Goal: Information Seeking & Learning: Learn about a topic

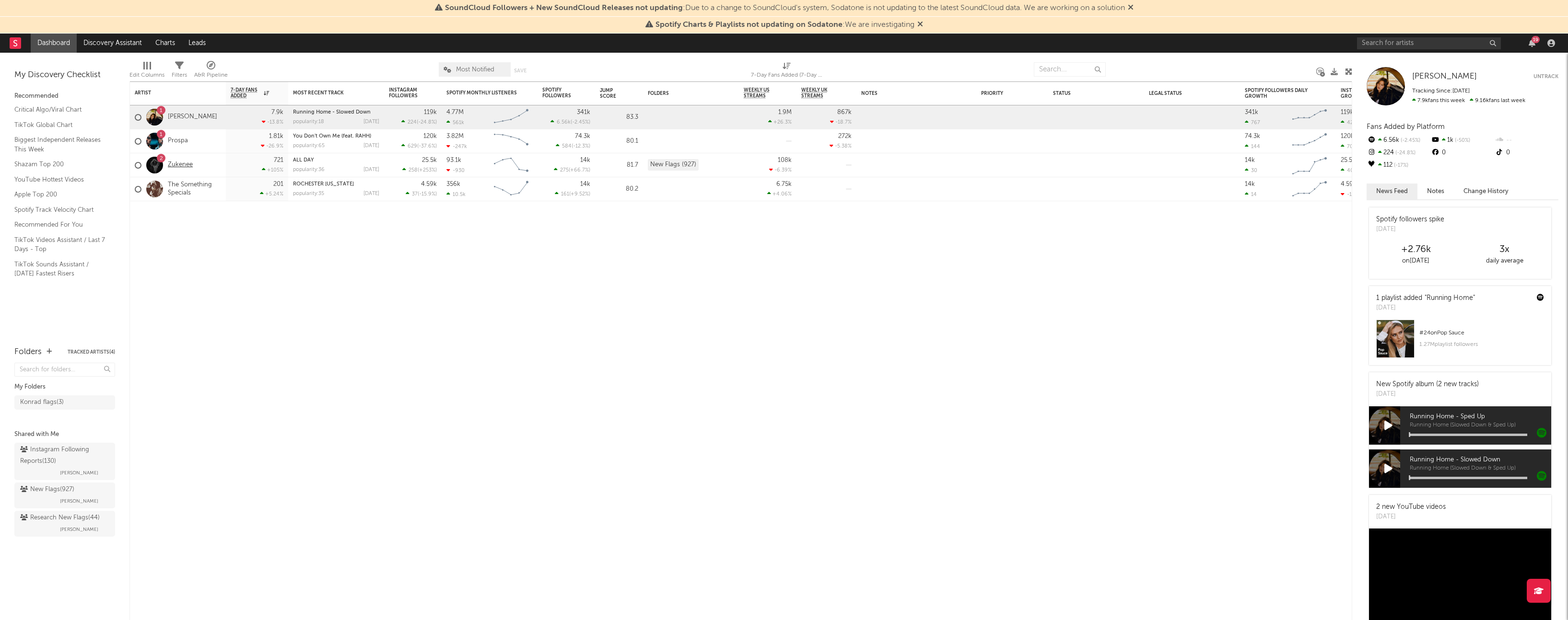
click at [180, 165] on link "Zukenee" at bounding box center [180, 165] width 25 height 8
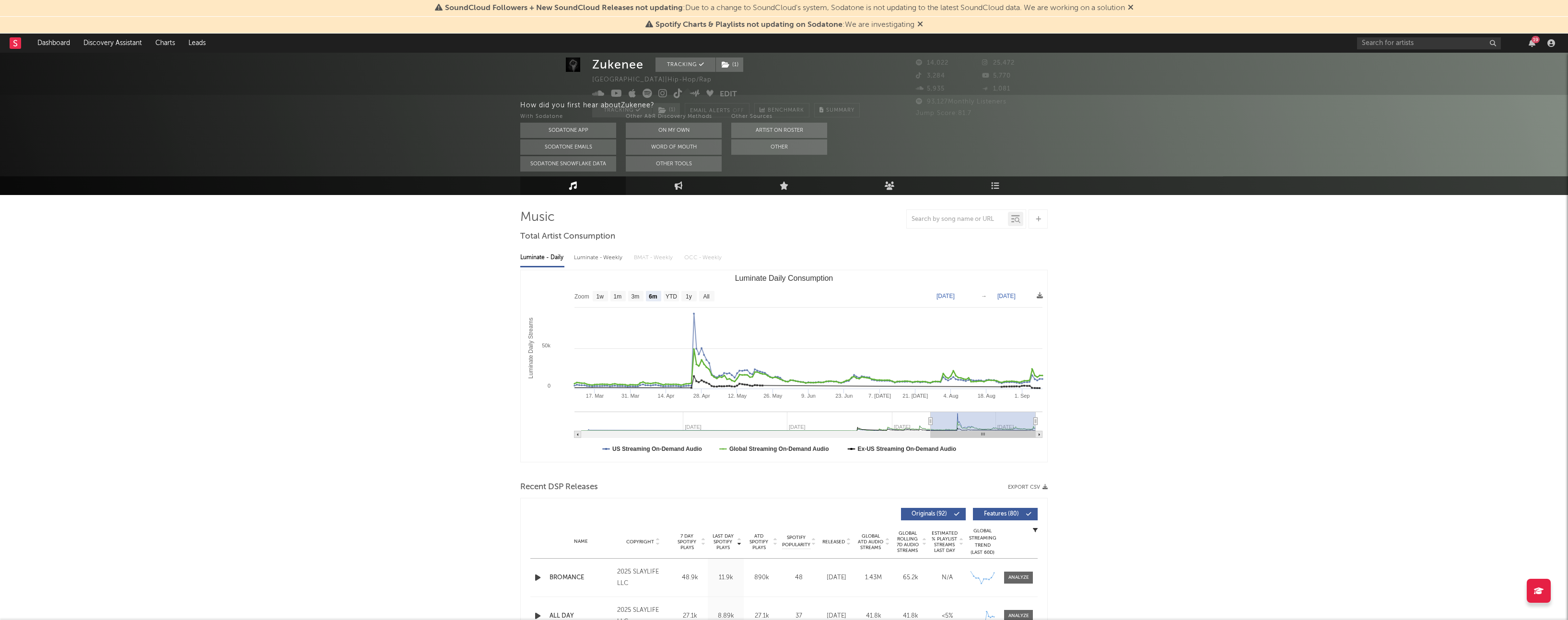
scroll to position [16, 0]
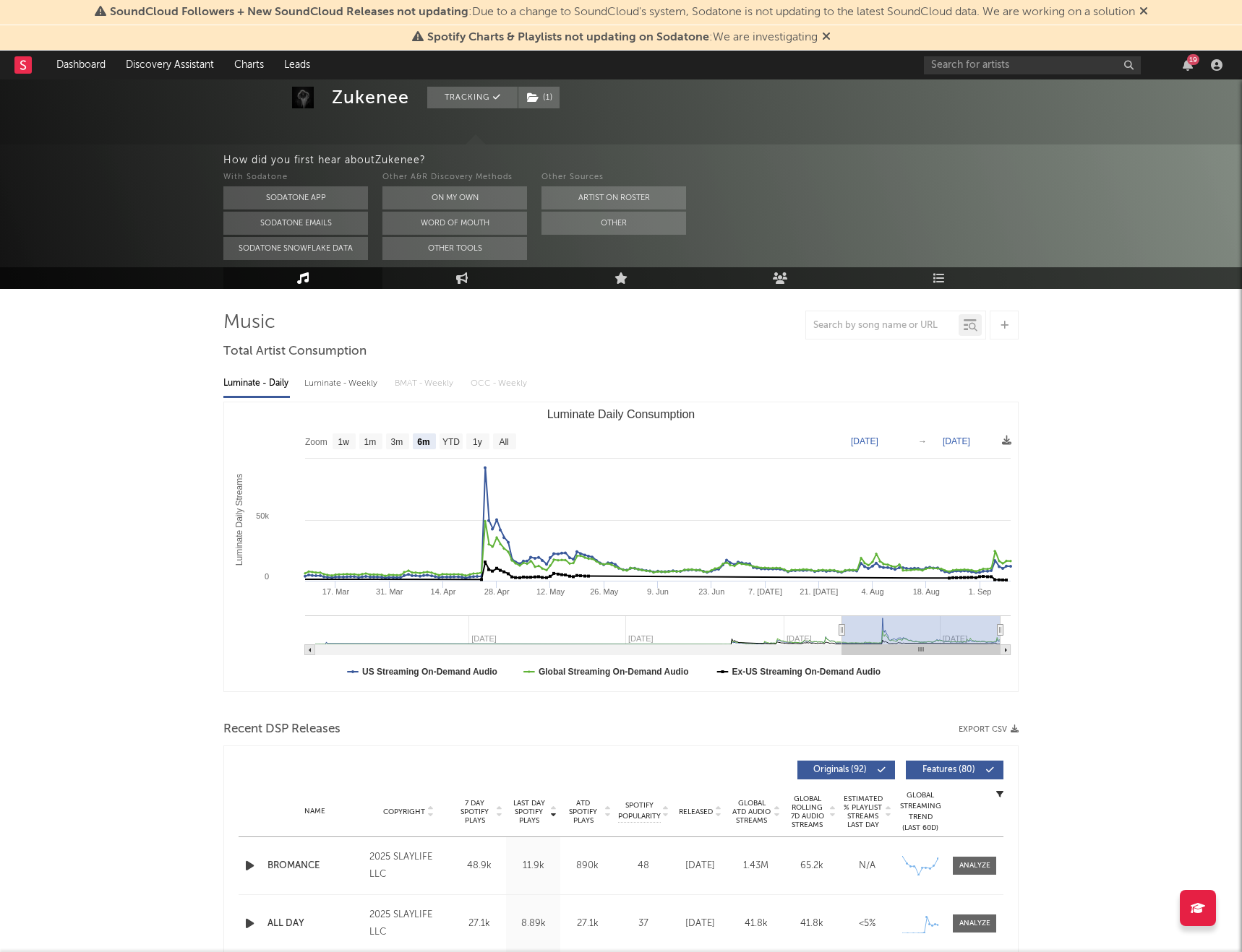
scroll to position [64, 0]
click at [342, 443] on text "1w" at bounding box center [344, 443] width 11 height 11
select select "1w"
type input "[DATE]"
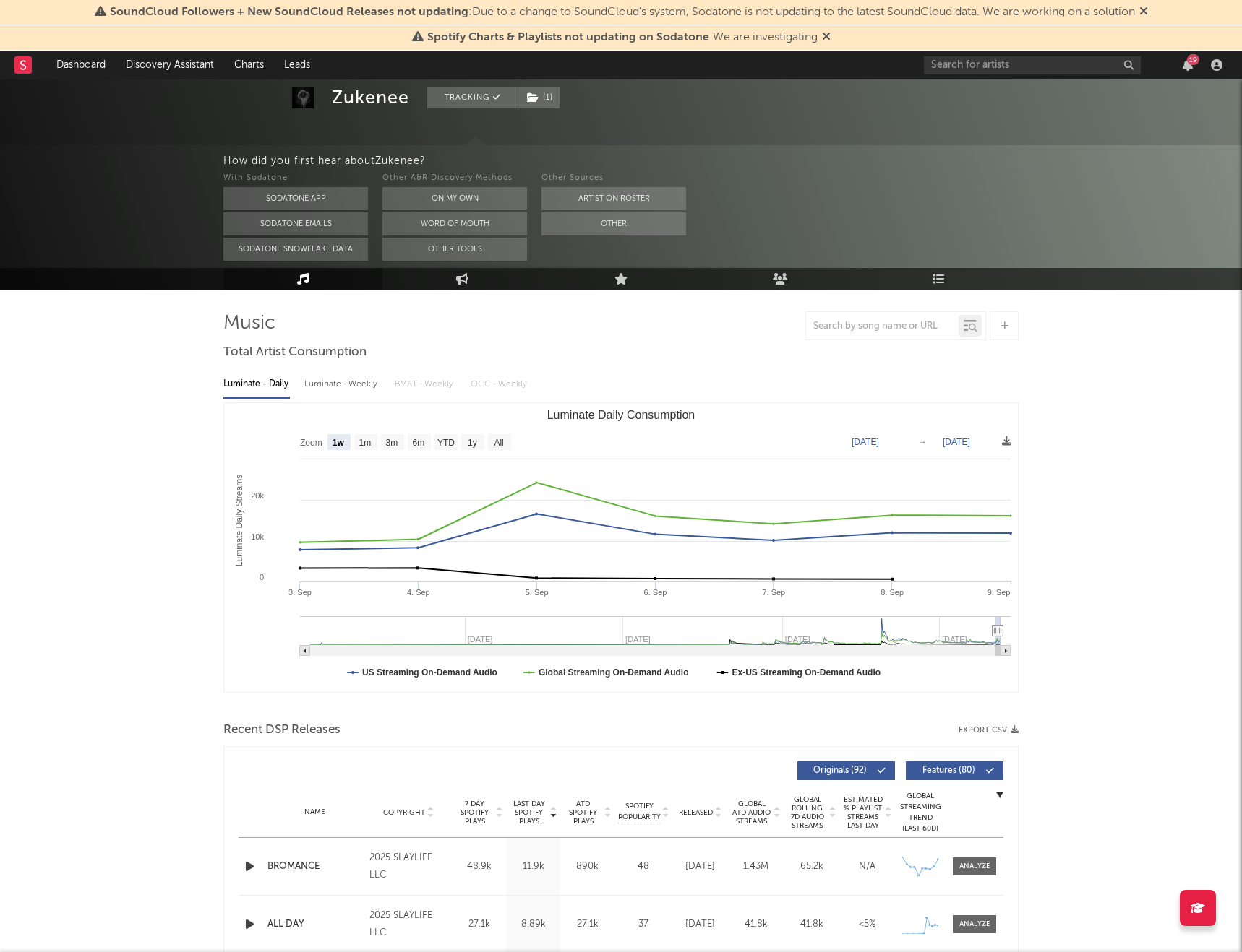
click at [342, 443] on text "1w" at bounding box center [338, 443] width 12 height 11
select select "1w"
click at [879, 440] on text "[DATE]" at bounding box center [864, 442] width 28 height 11
click at [886, 435] on rect "Luminate Daily Consumption" at bounding box center [621, 548] width 794 height 289
click at [868, 445] on text "[DATE]" at bounding box center [864, 442] width 28 height 11
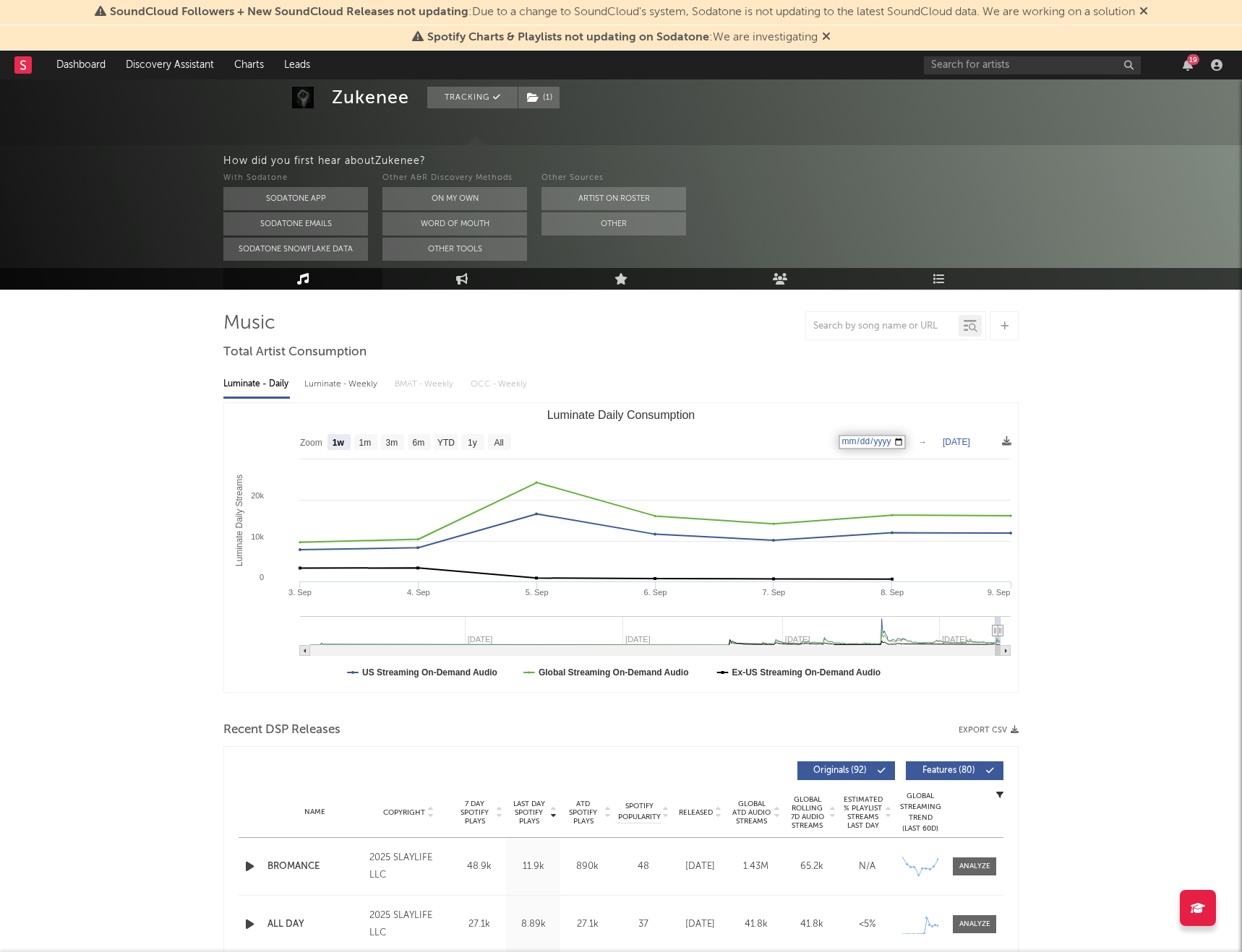
click at [867, 443] on input "[DATE]" at bounding box center [872, 442] width 67 height 14
type input "[DATE]"
click at [965, 443] on text "[DATE]" at bounding box center [956, 442] width 28 height 11
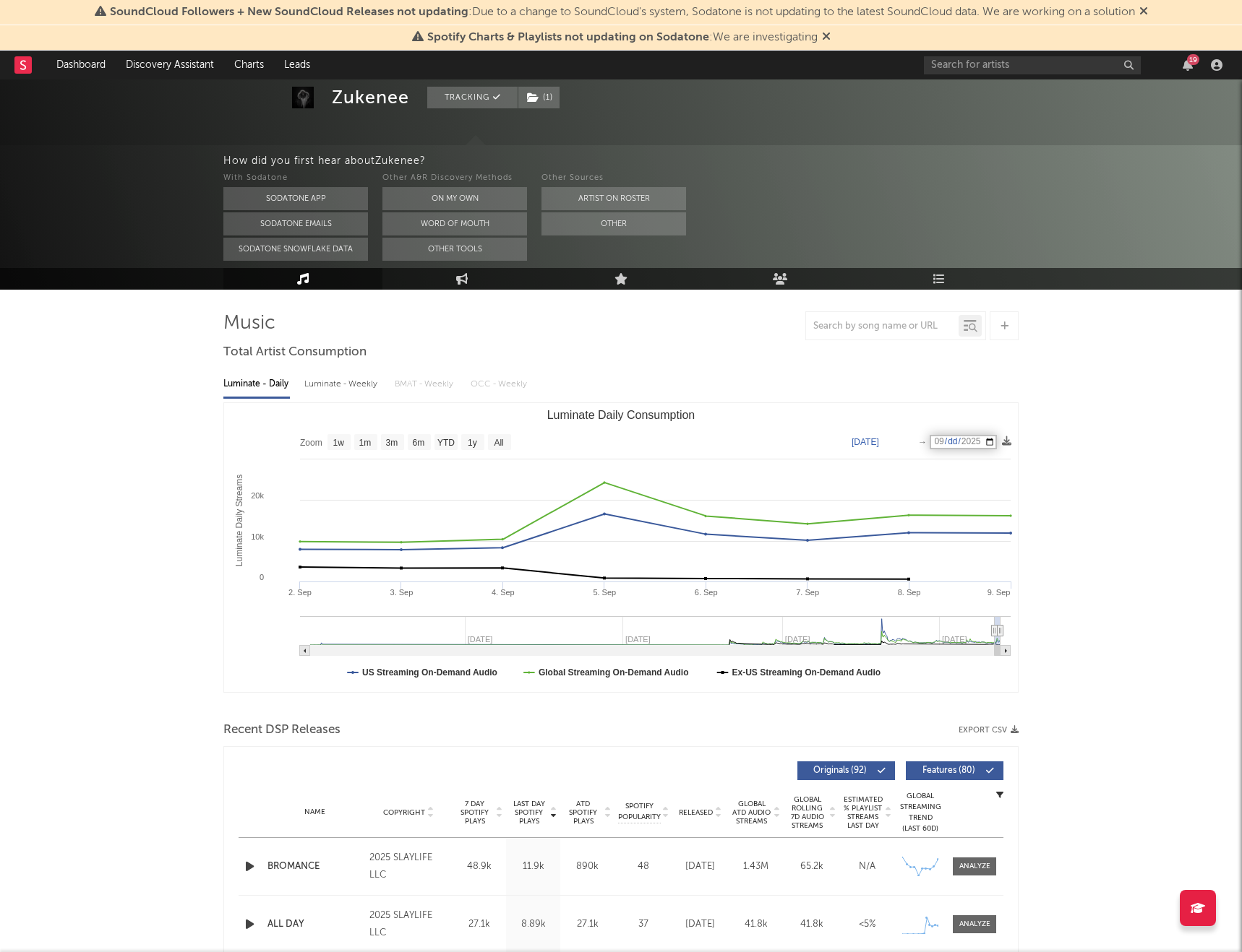
type input "[DATE]"
select select "1w"
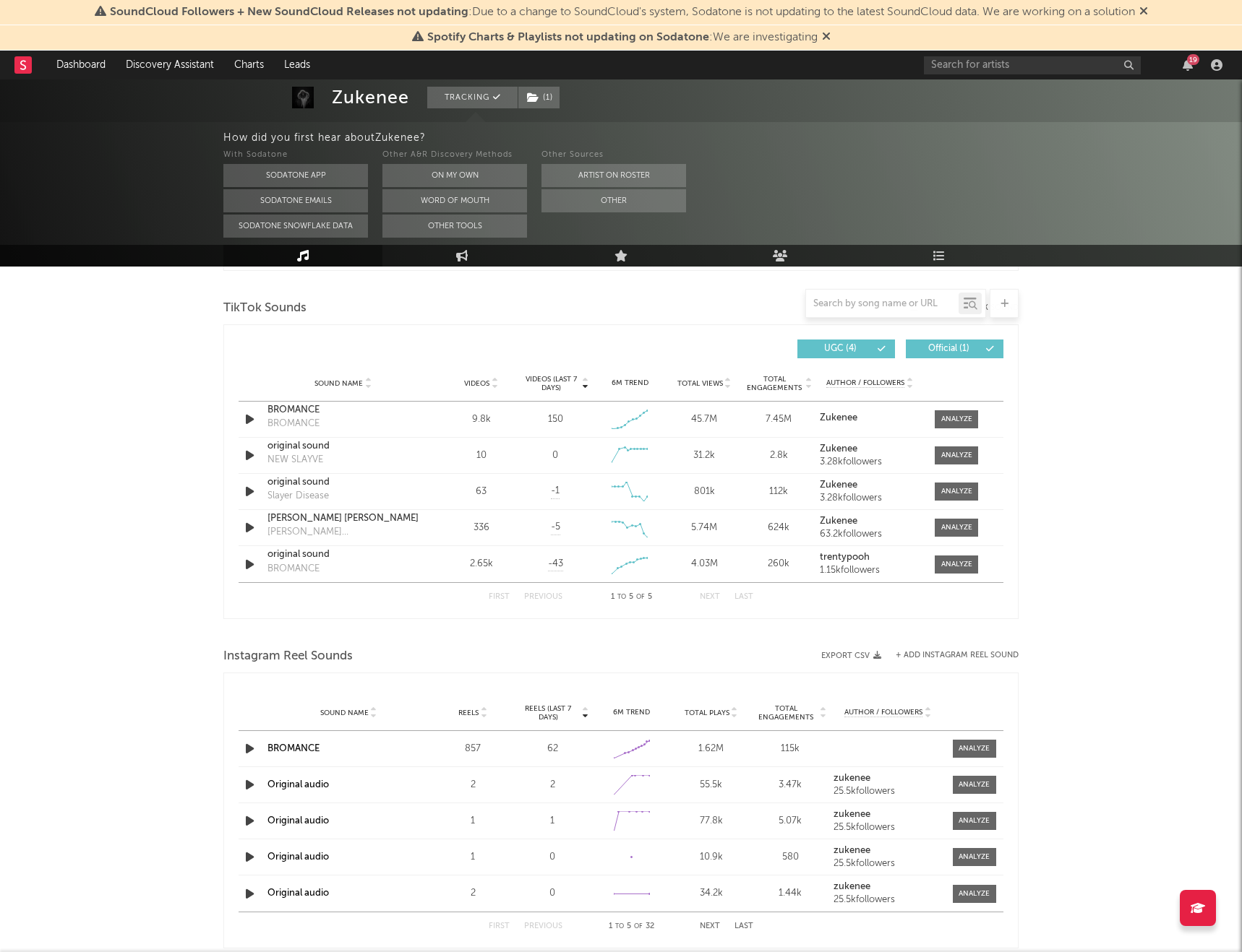
scroll to position [959, 0]
click at [303, 413] on div "BROMANCE" at bounding box center [343, 408] width 151 height 14
click at [964, 427] on div "Sound Name BROMANCE BROMANCE Videos 9.8k Videos (last 7 days) 150 Weekly Growth…" at bounding box center [621, 418] width 765 height 35
click at [952, 413] on div at bounding box center [956, 418] width 32 height 11
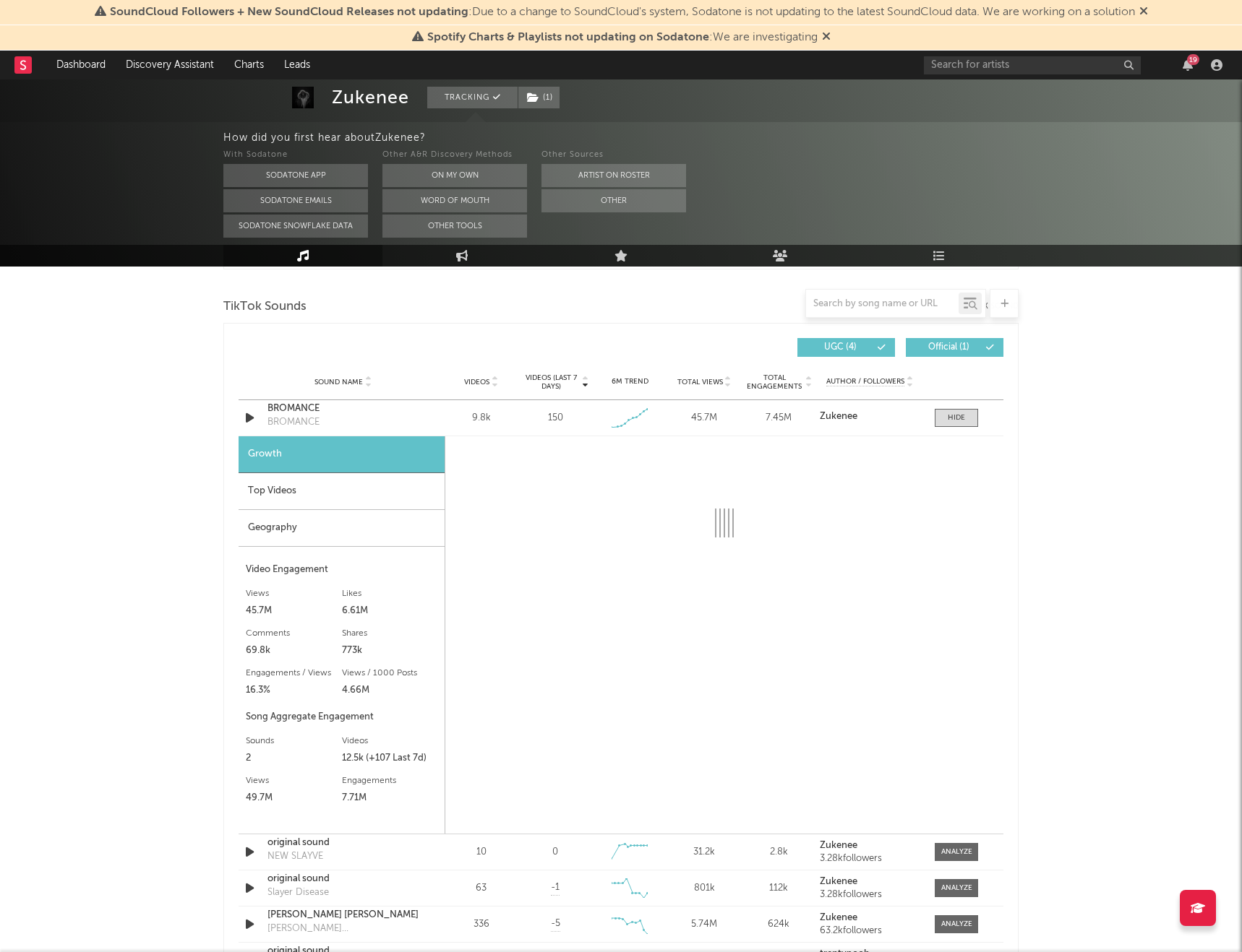
select select "1w"
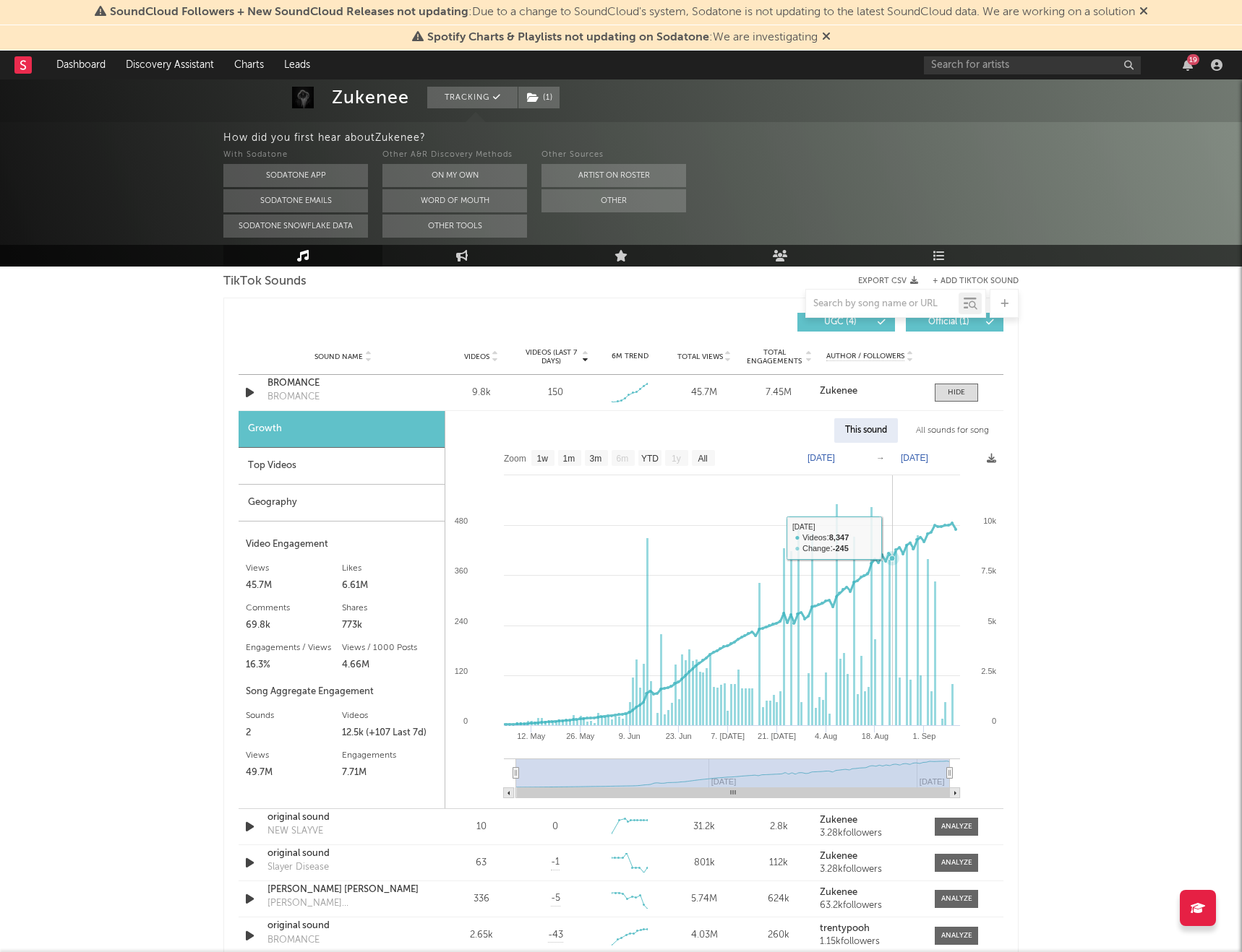
scroll to position [986, 0]
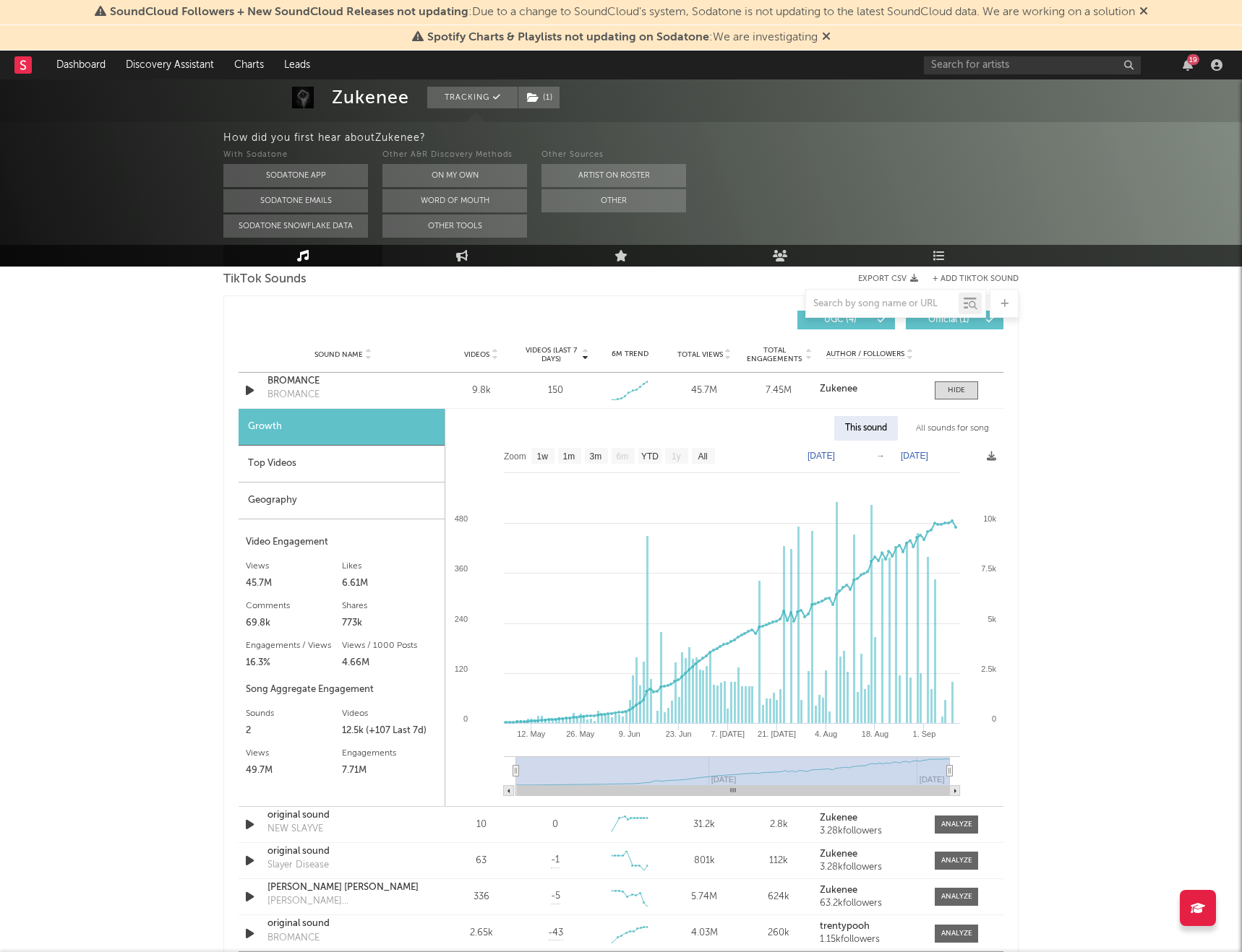
click at [833, 454] on text "[DATE]" at bounding box center [820, 456] width 28 height 11
type input "[DATE]"
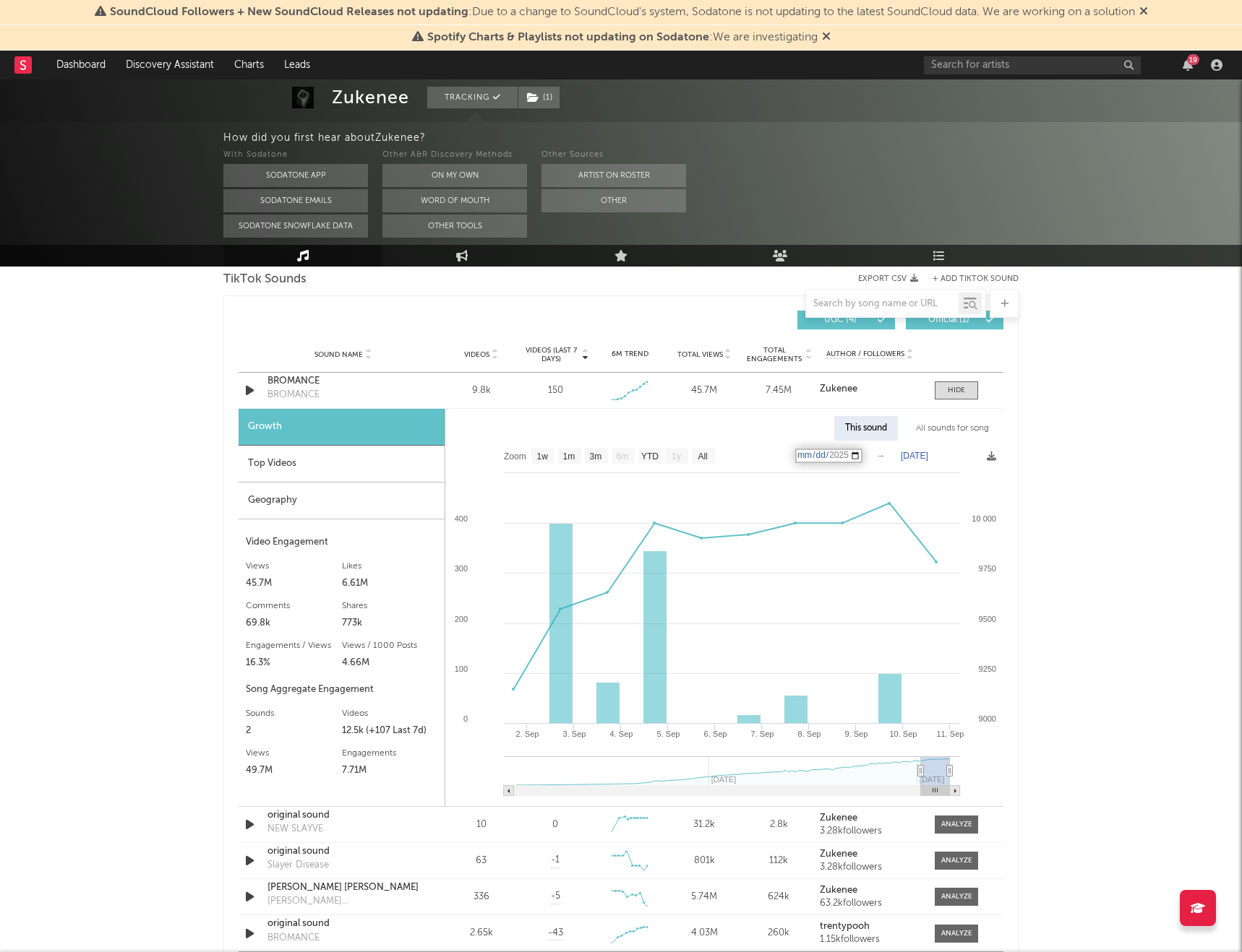
click at [924, 463] on rect at bounding box center [725, 623] width 558 height 365
click at [922, 454] on text "[DATE]" at bounding box center [914, 456] width 28 height 11
type input "[DATE]"
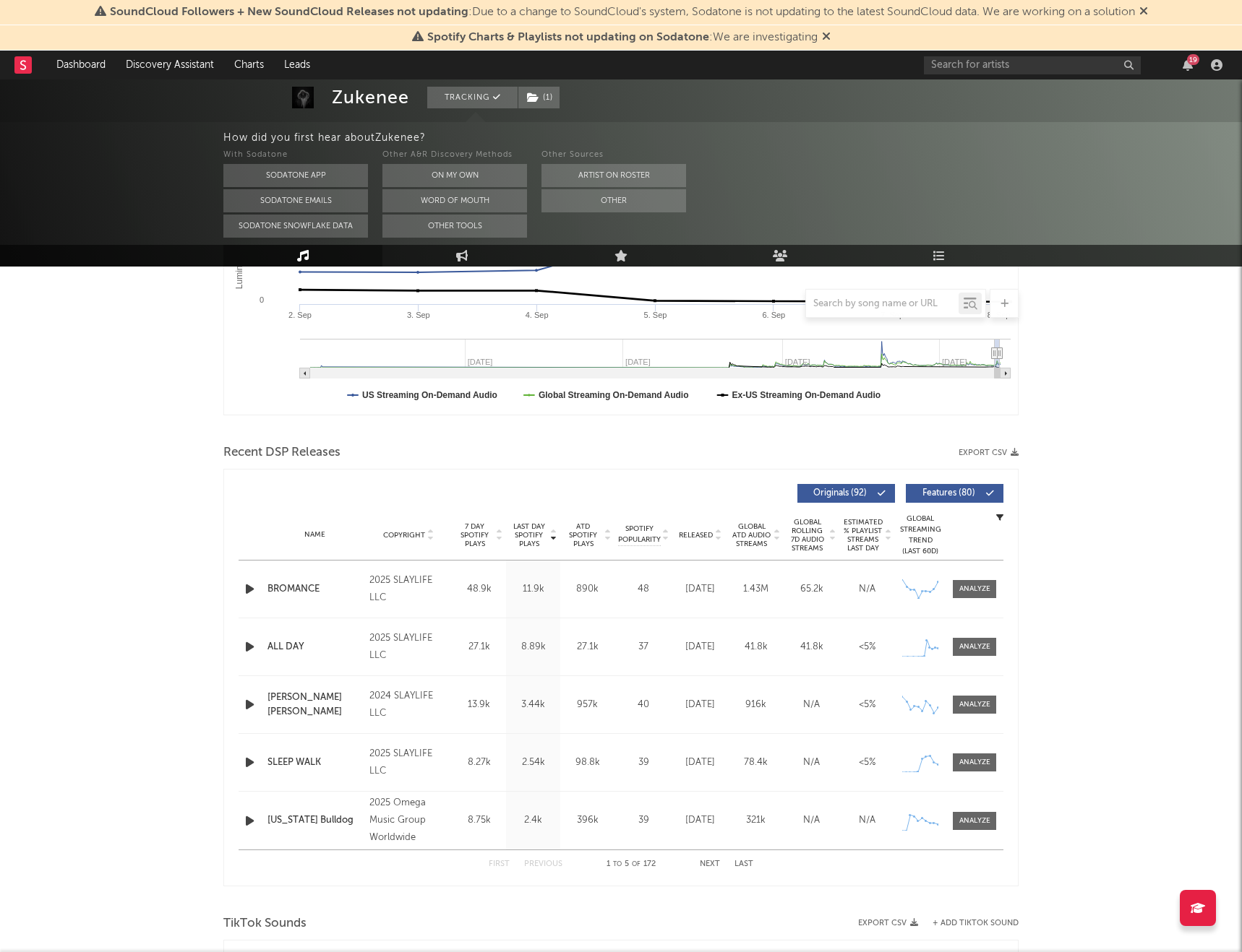
scroll to position [355, 0]
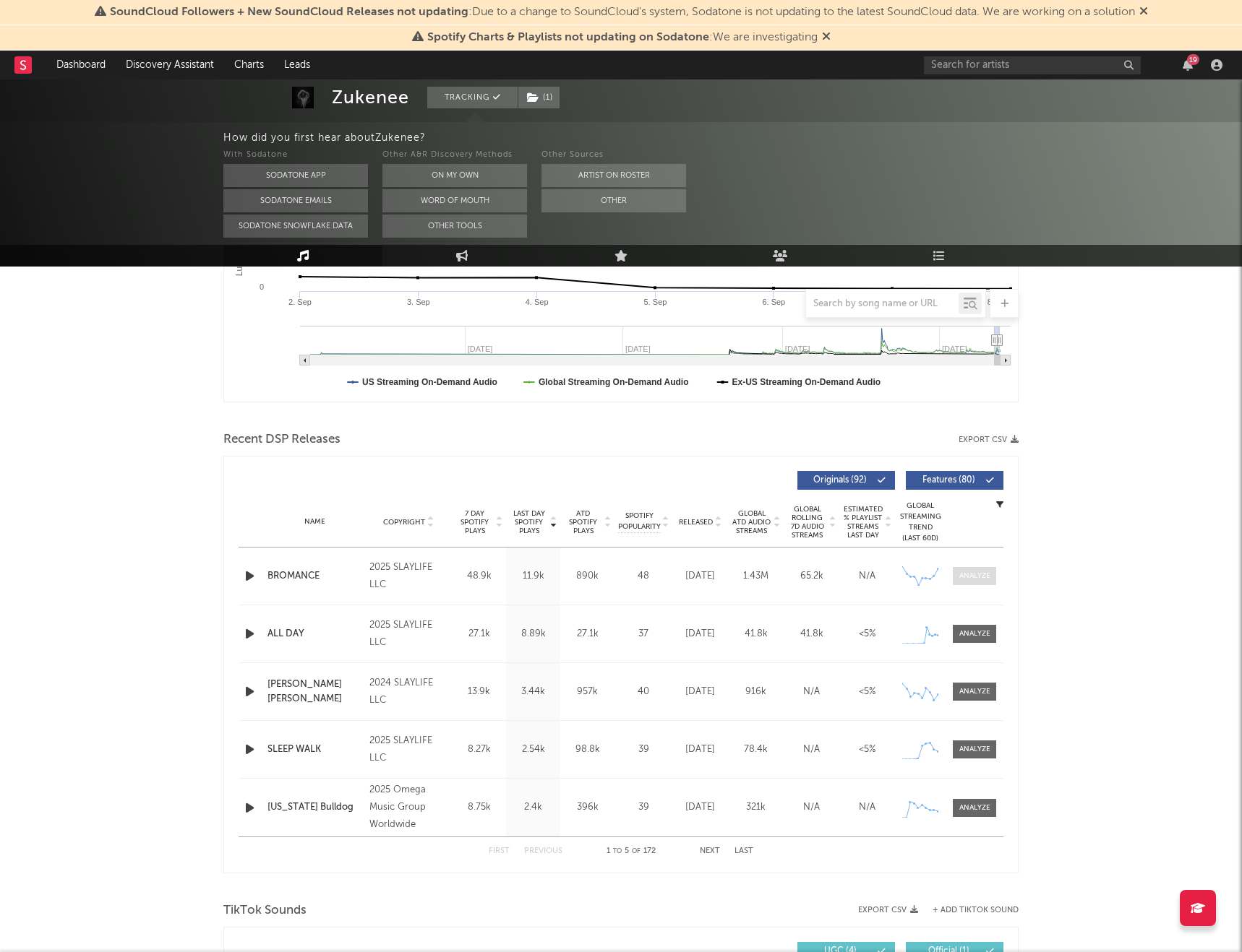
click at [979, 561] on div at bounding box center [974, 575] width 32 height 11
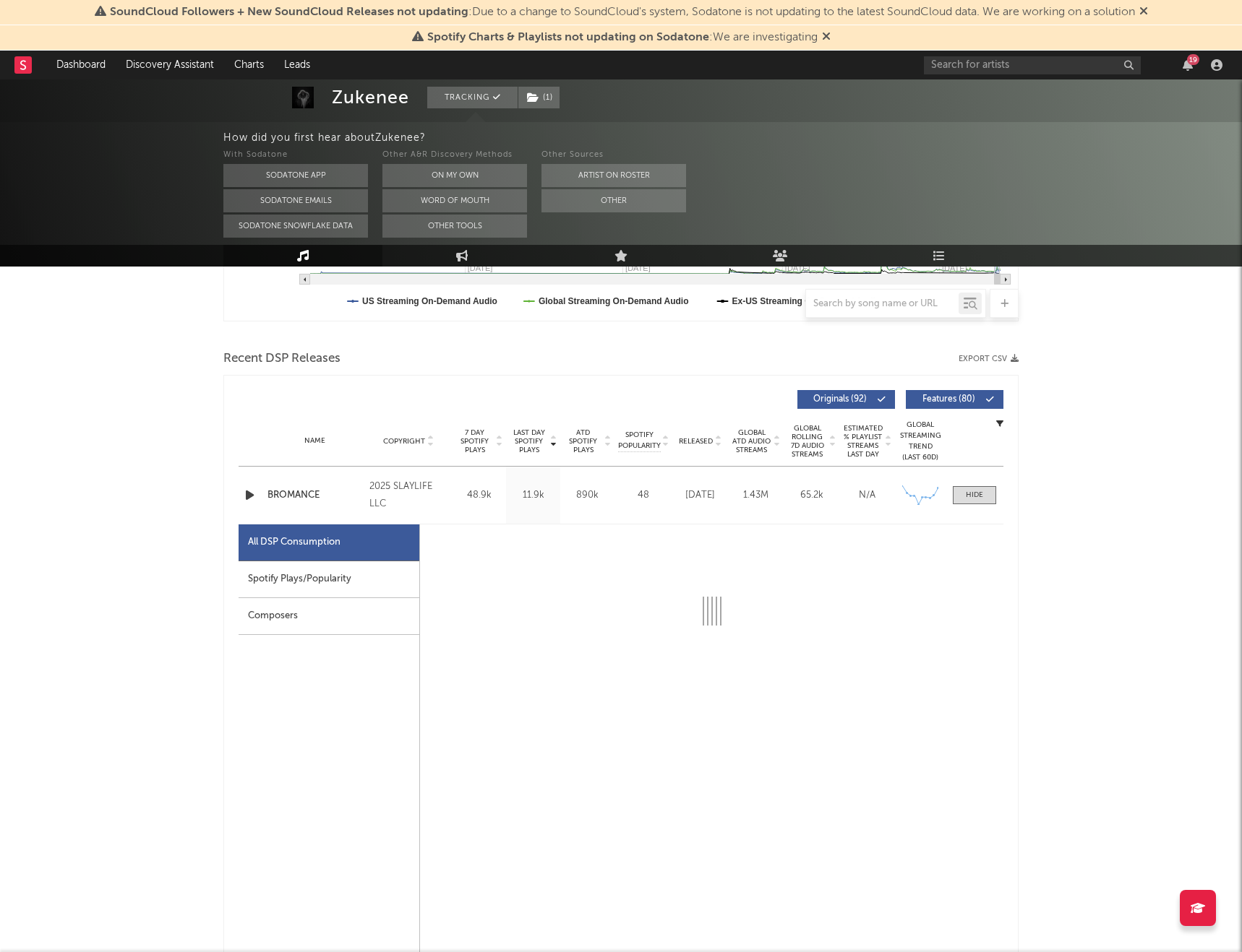
select select "1w"
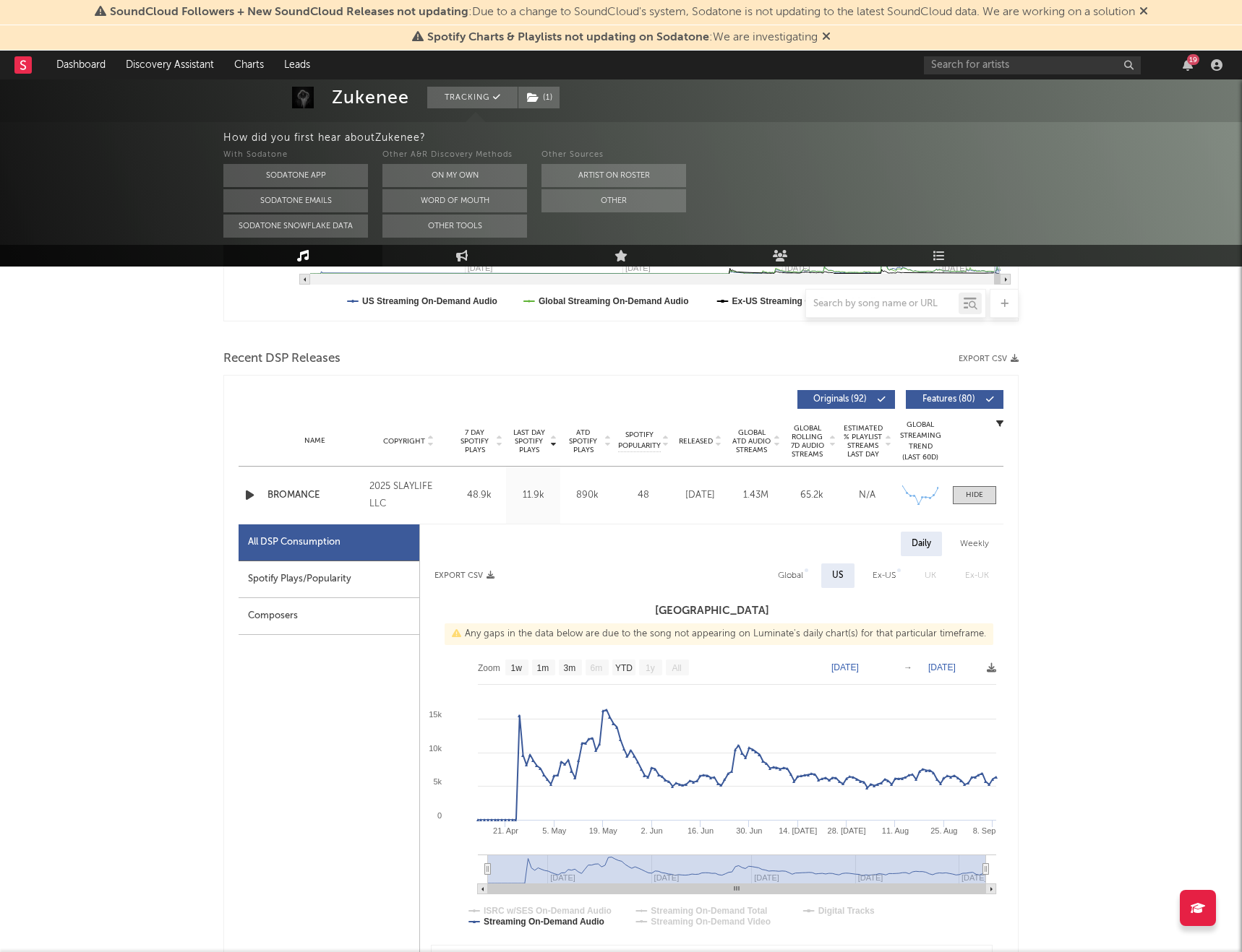
scroll to position [437, 0]
click at [857, 561] on text "[DATE]" at bounding box center [844, 666] width 28 height 11
type input "[DATE]"
click at [828, 561] on input "date" at bounding box center [854, 666] width 67 height 14
type input "[DATE]"
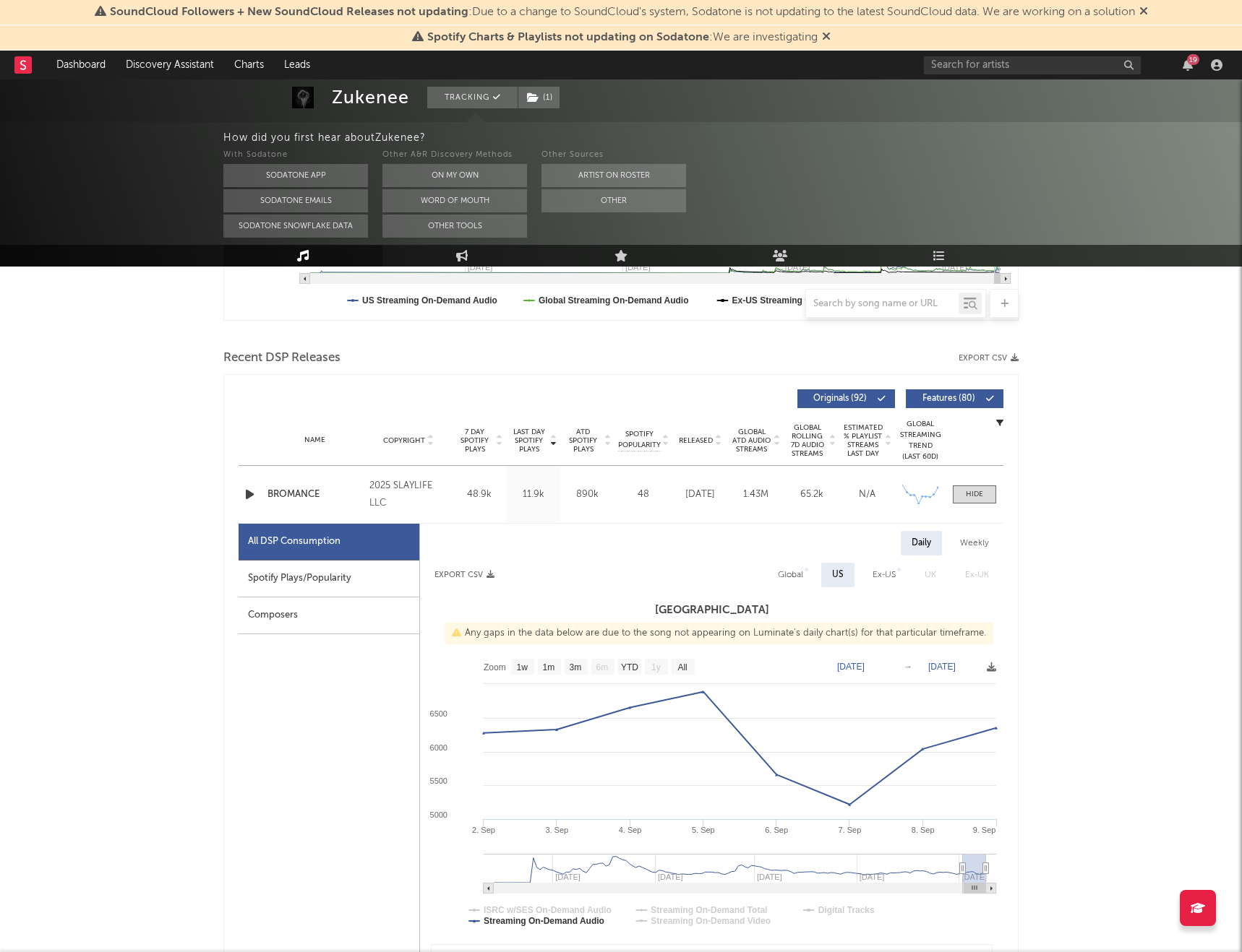
click at [946, 561] on text "[DATE]" at bounding box center [942, 666] width 28 height 11
type input "[DATE]"
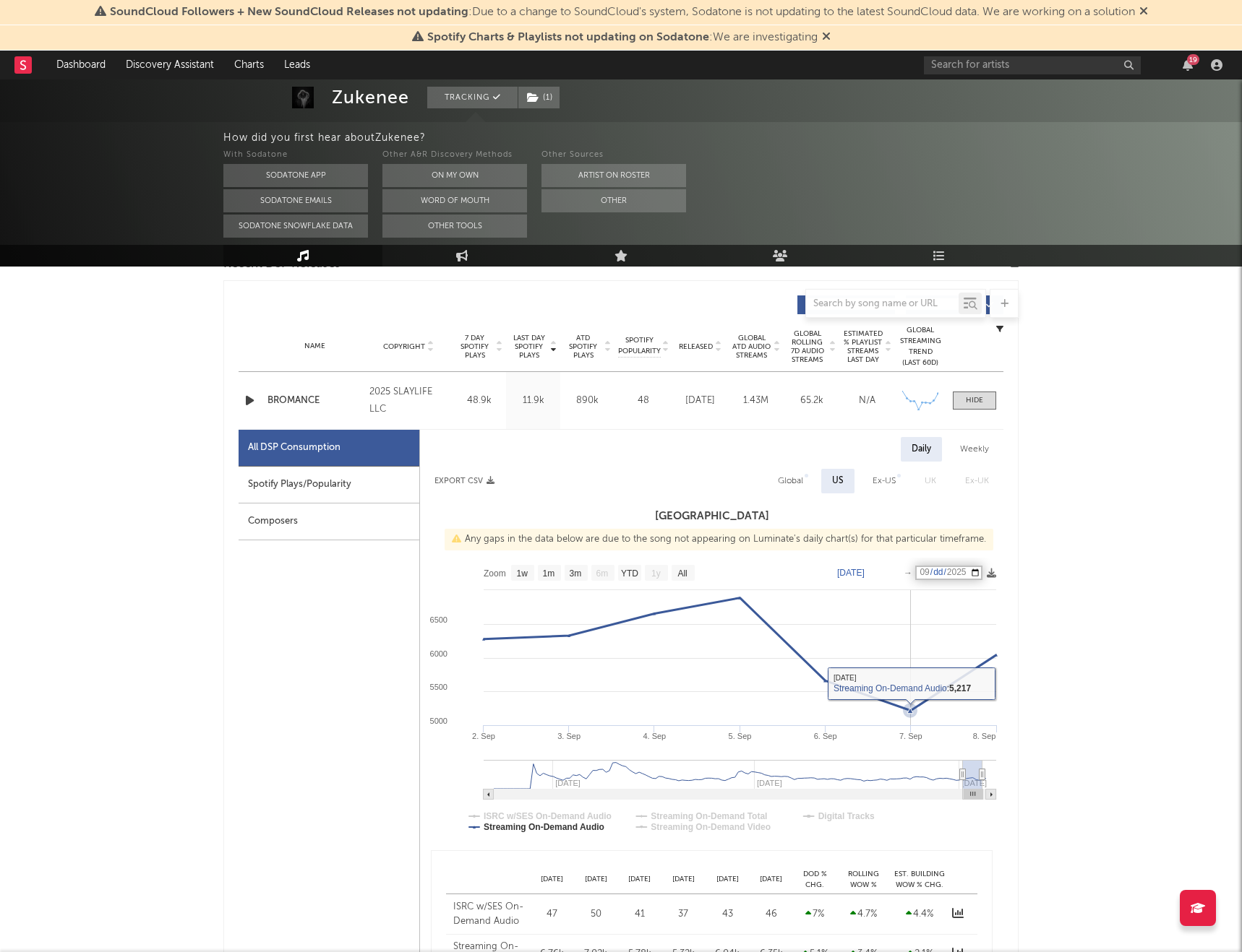
scroll to position [531, 0]
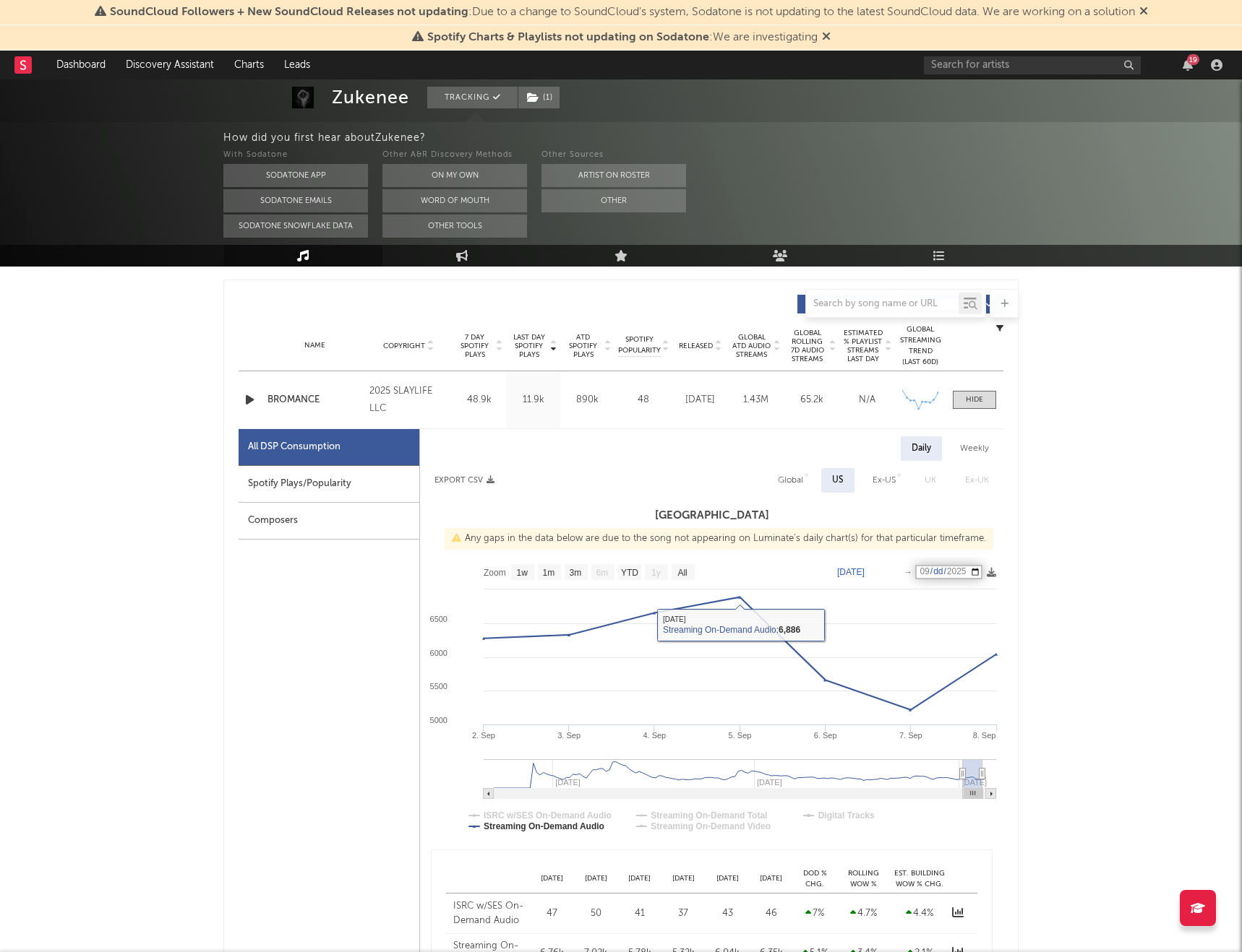
click at [799, 479] on div "Global" at bounding box center [790, 481] width 25 height 17
select select "1w"
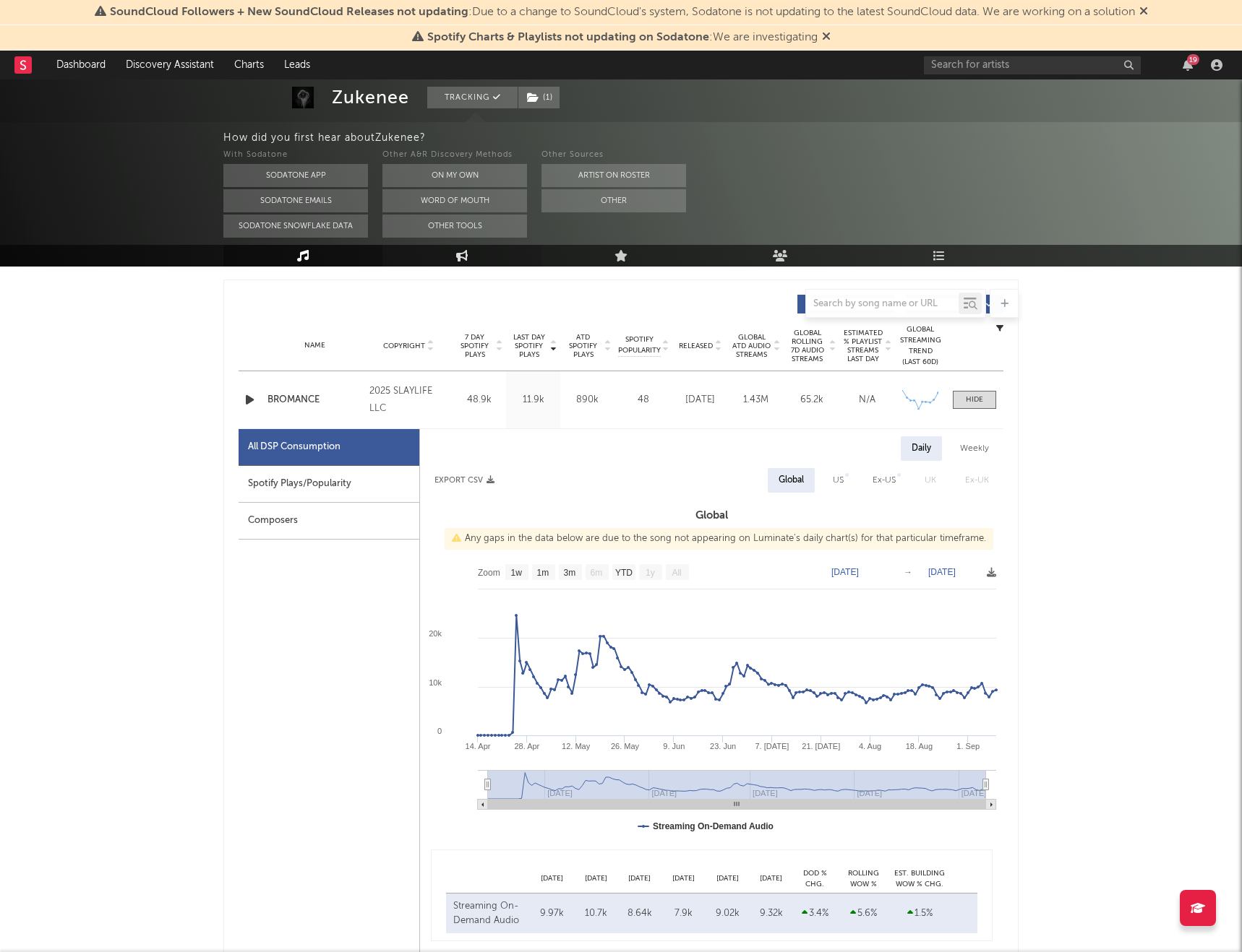
click at [457, 253] on icon at bounding box center [462, 256] width 12 height 11
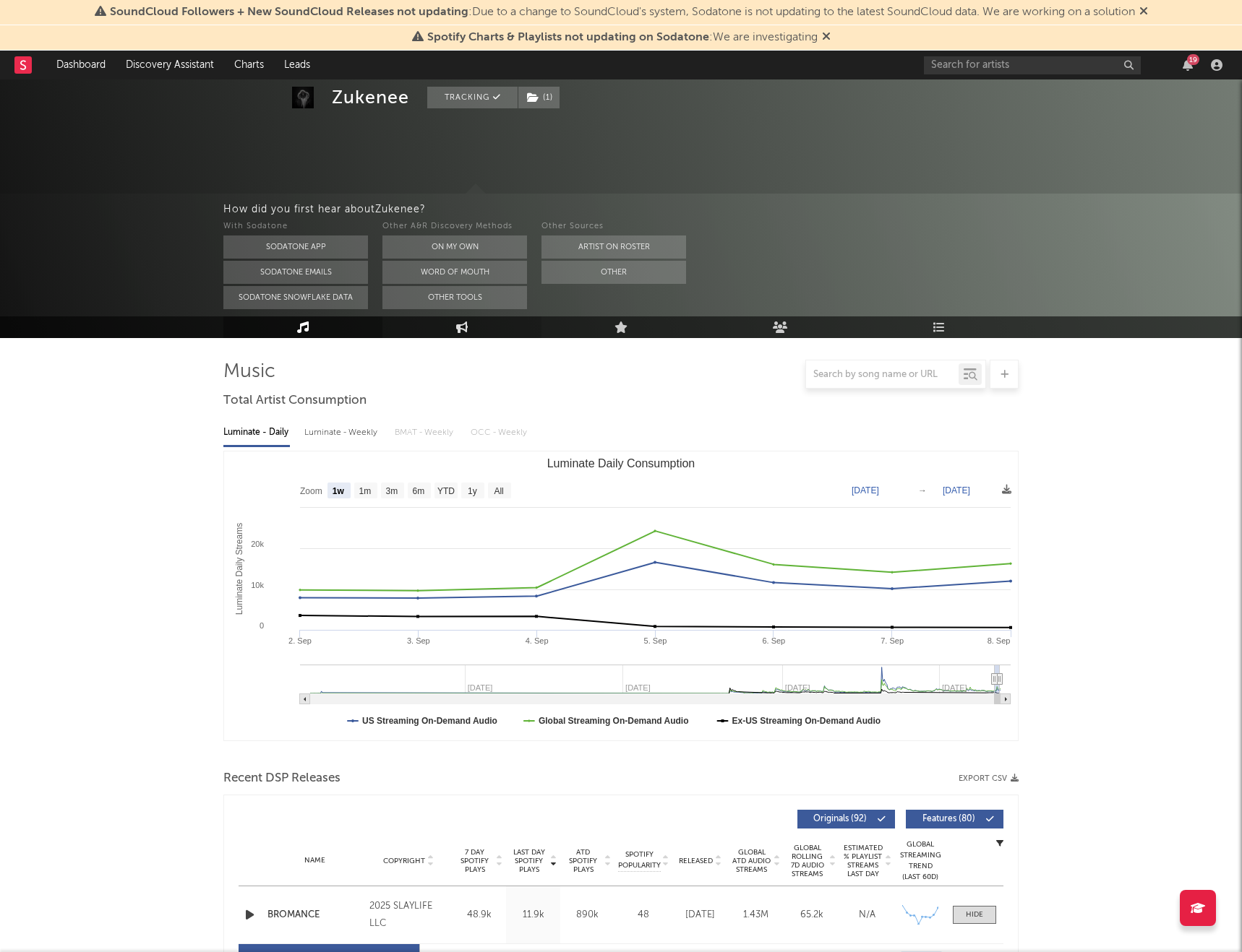
click at [457, 253] on div "Other A&R Discovery Methods On My Own Word Of Mouth Other Tools" at bounding box center [454, 263] width 144 height 91
select select "1w"
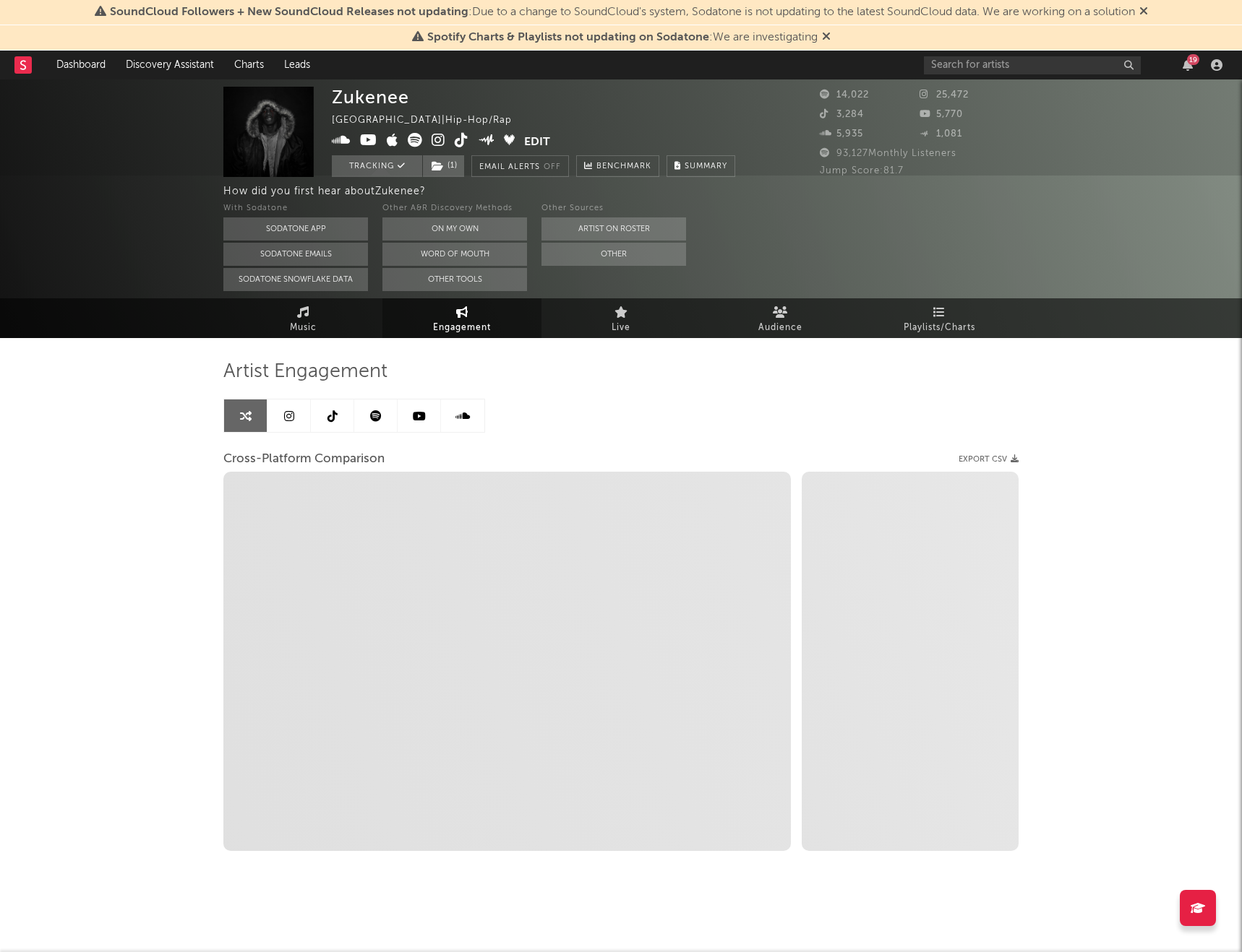
select select "1m"
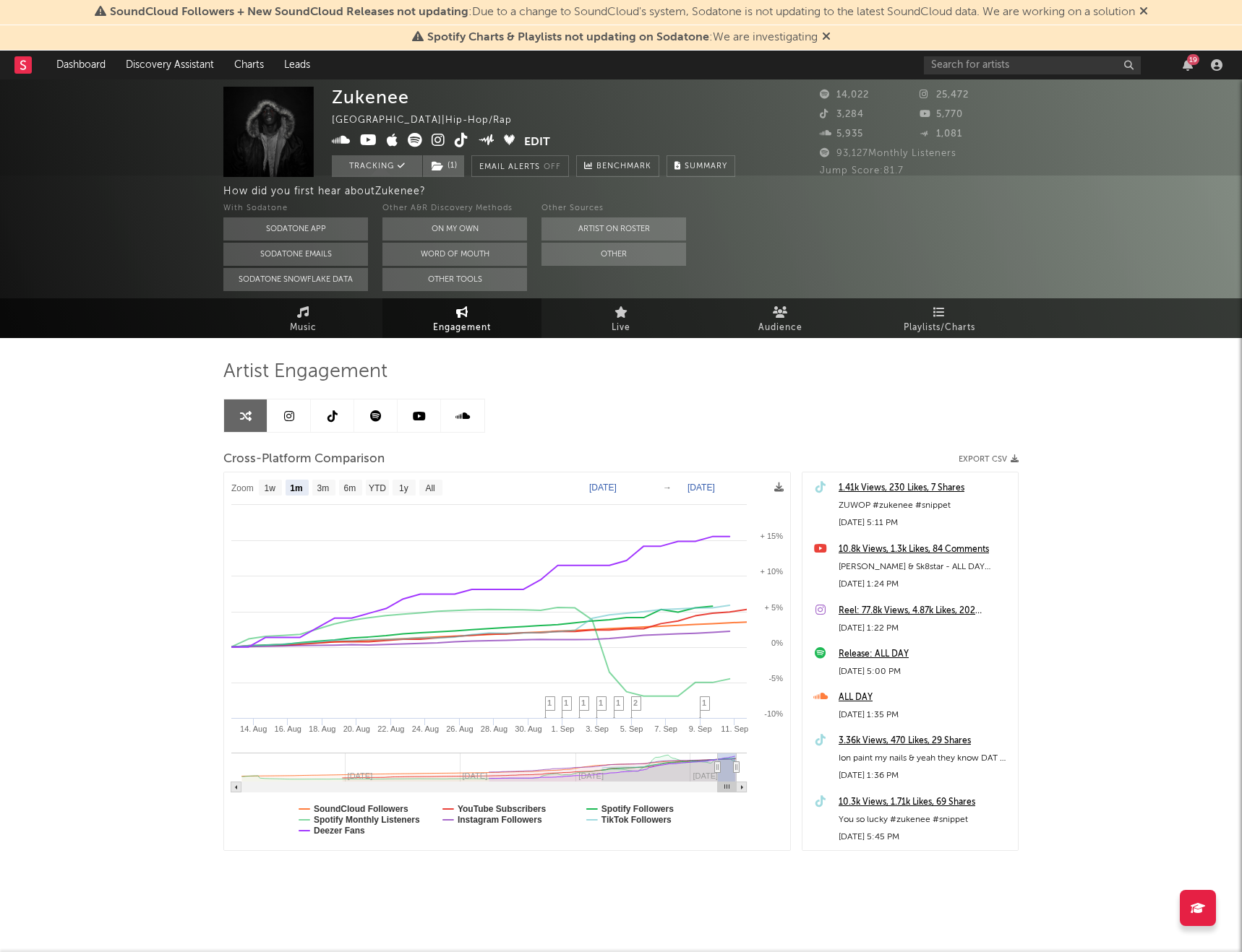
click at [285, 407] on link at bounding box center [289, 416] width 43 height 32
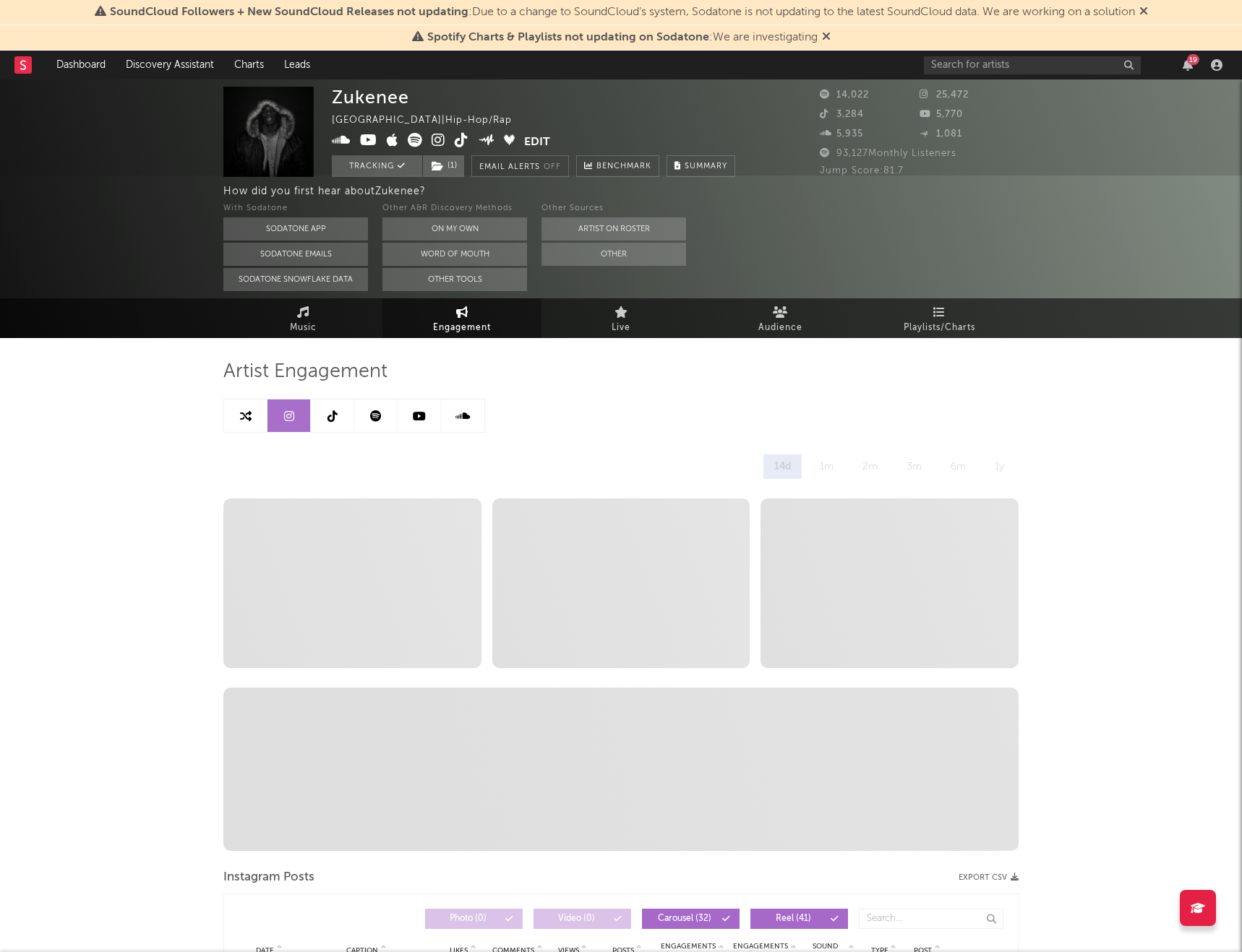
select select "6m"
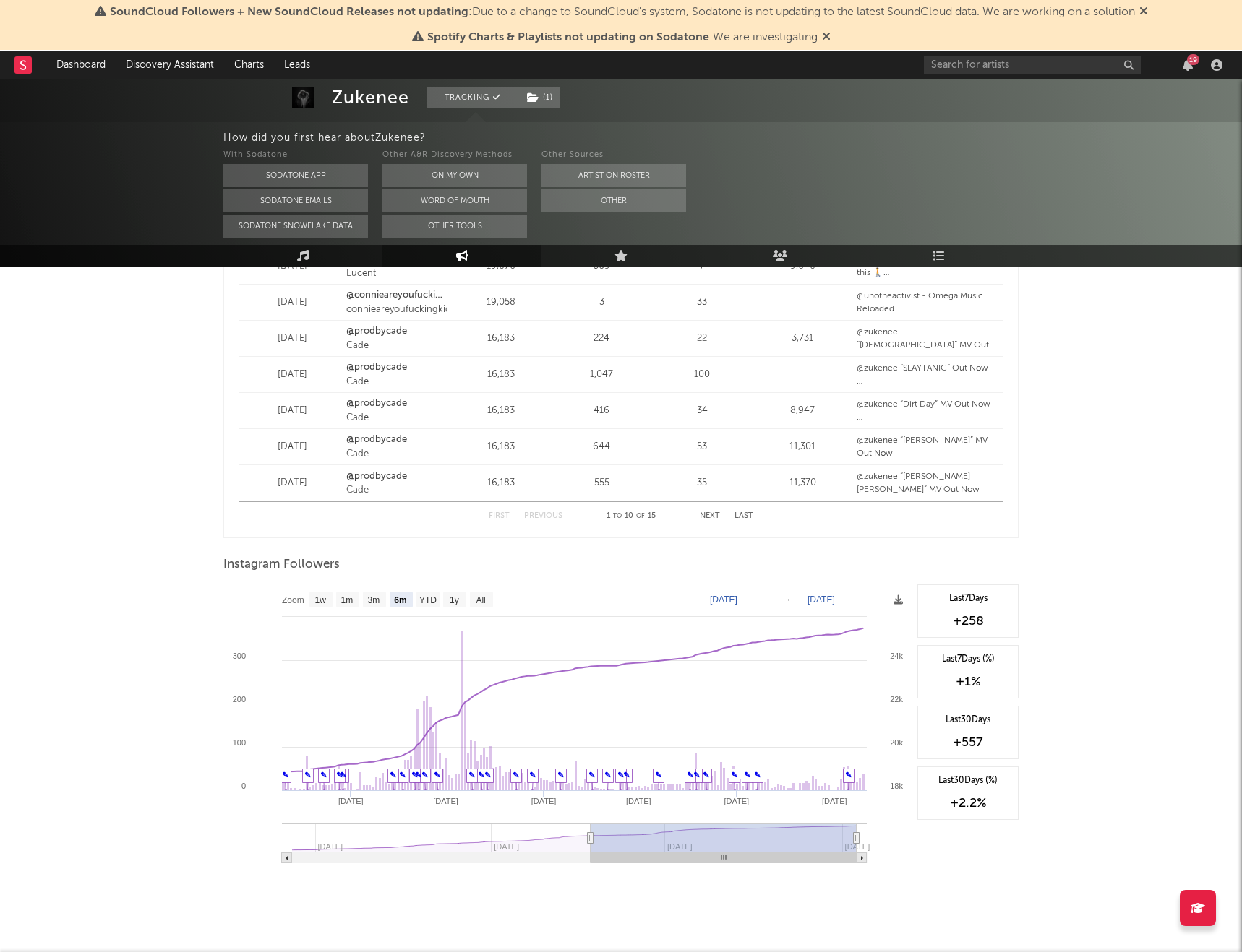
scroll to position [1972, 0]
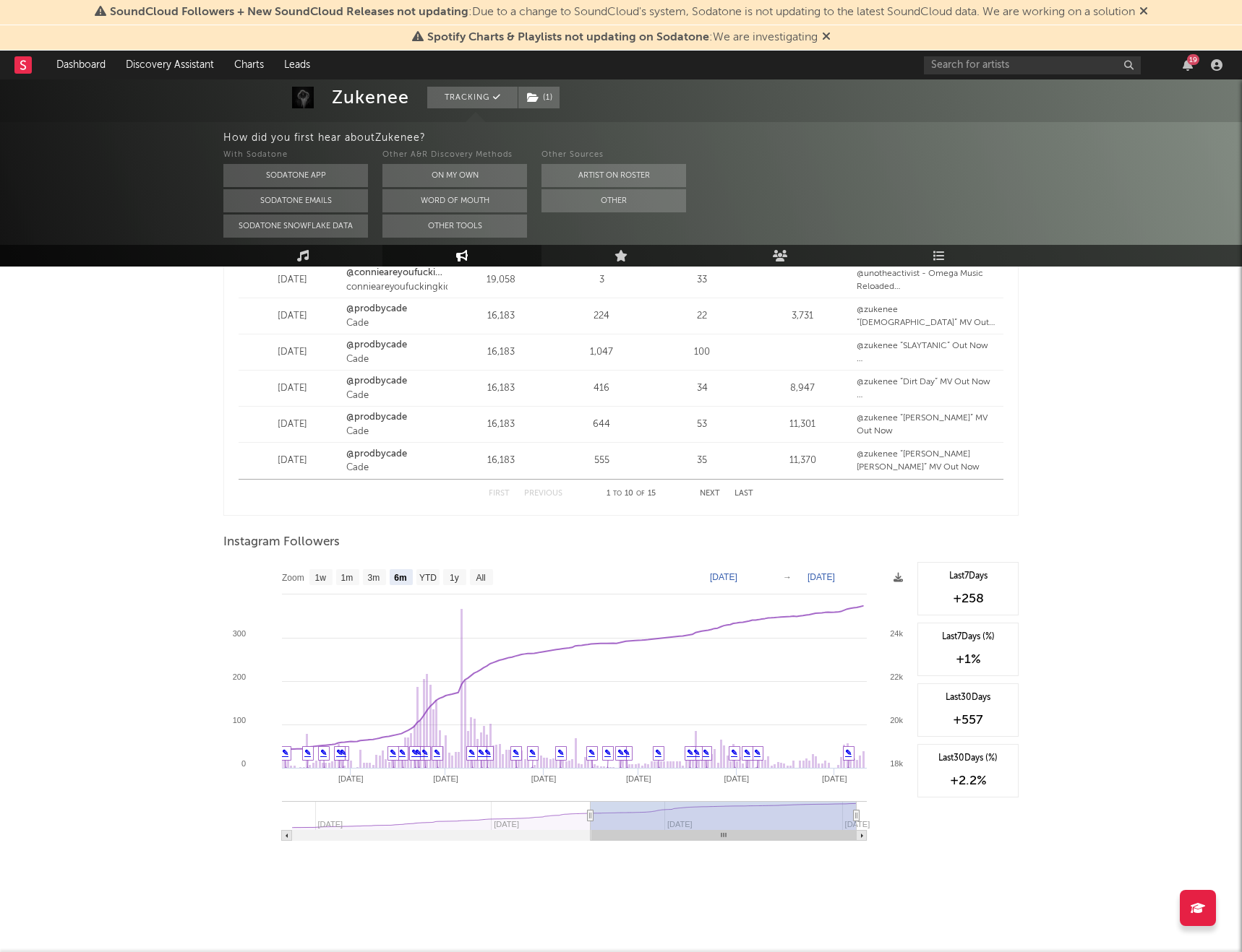
drag, startPoint x: 988, startPoint y: 590, endPoint x: 956, endPoint y: 590, distance: 32.0
click at [956, 561] on div "+258" at bounding box center [968, 599] width 85 height 17
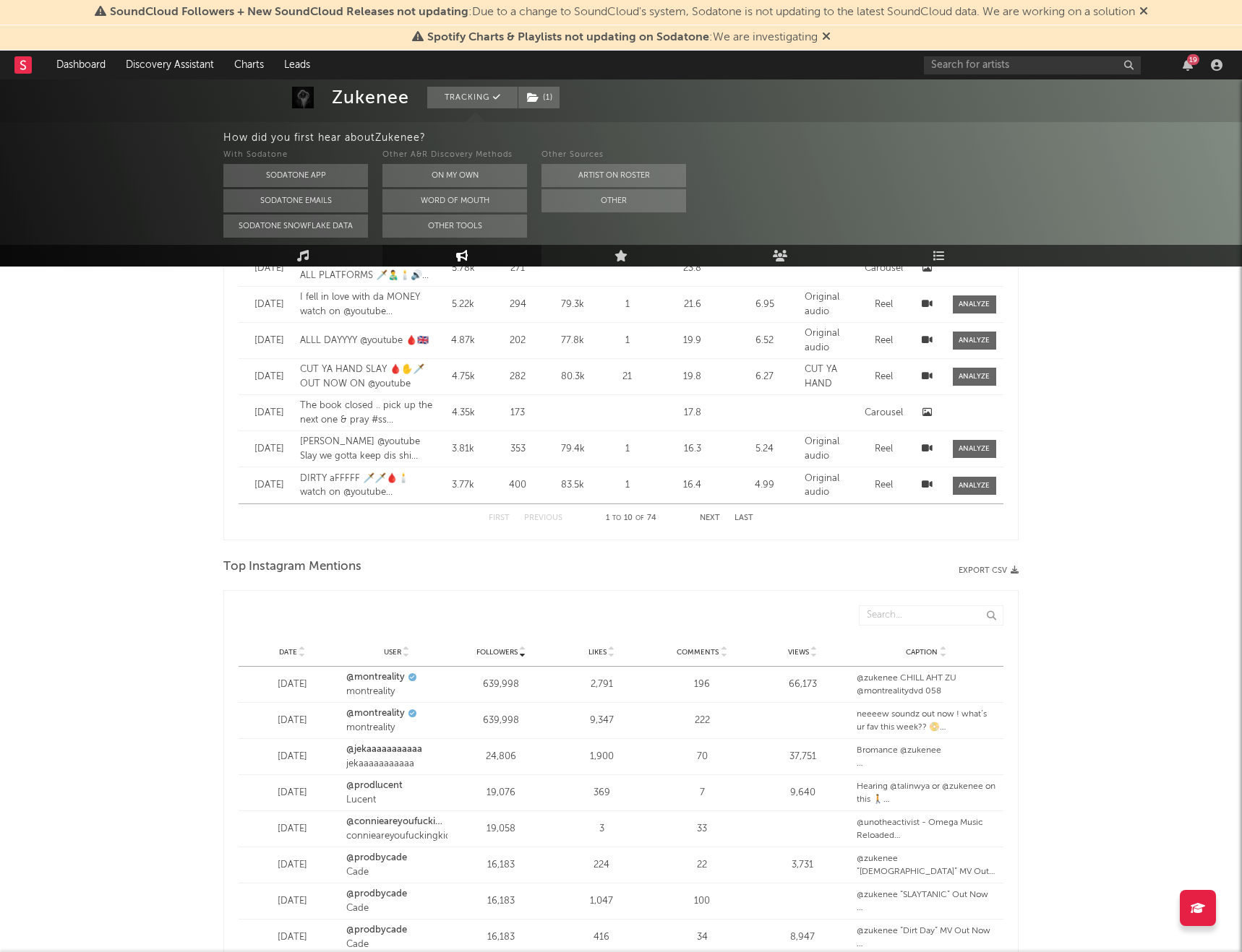
scroll to position [0, 0]
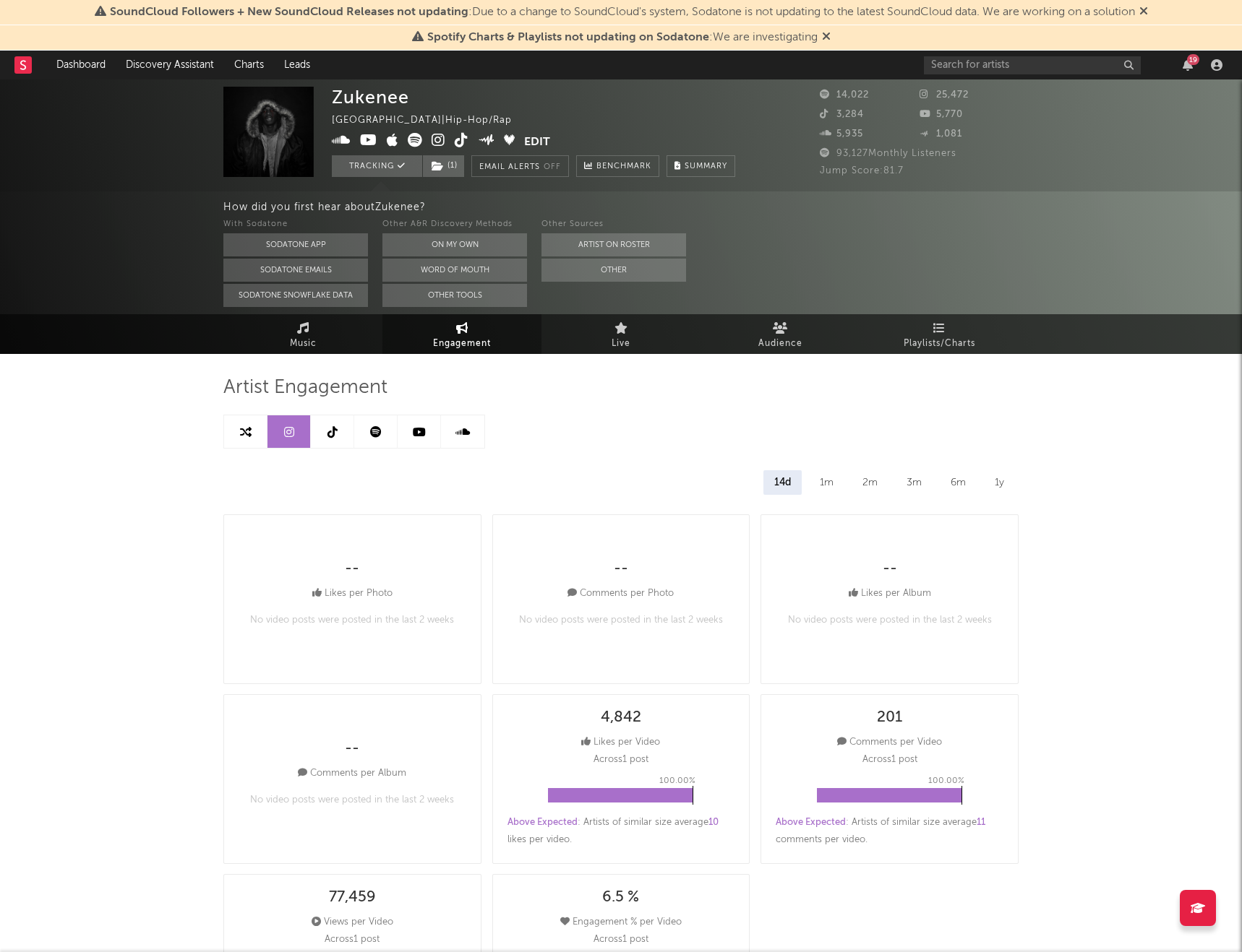
click at [438, 146] on icon at bounding box center [438, 140] width 13 height 14
click at [413, 137] on icon at bounding box center [414, 140] width 14 height 14
click at [251, 431] on link at bounding box center [245, 432] width 43 height 32
select select "1m"
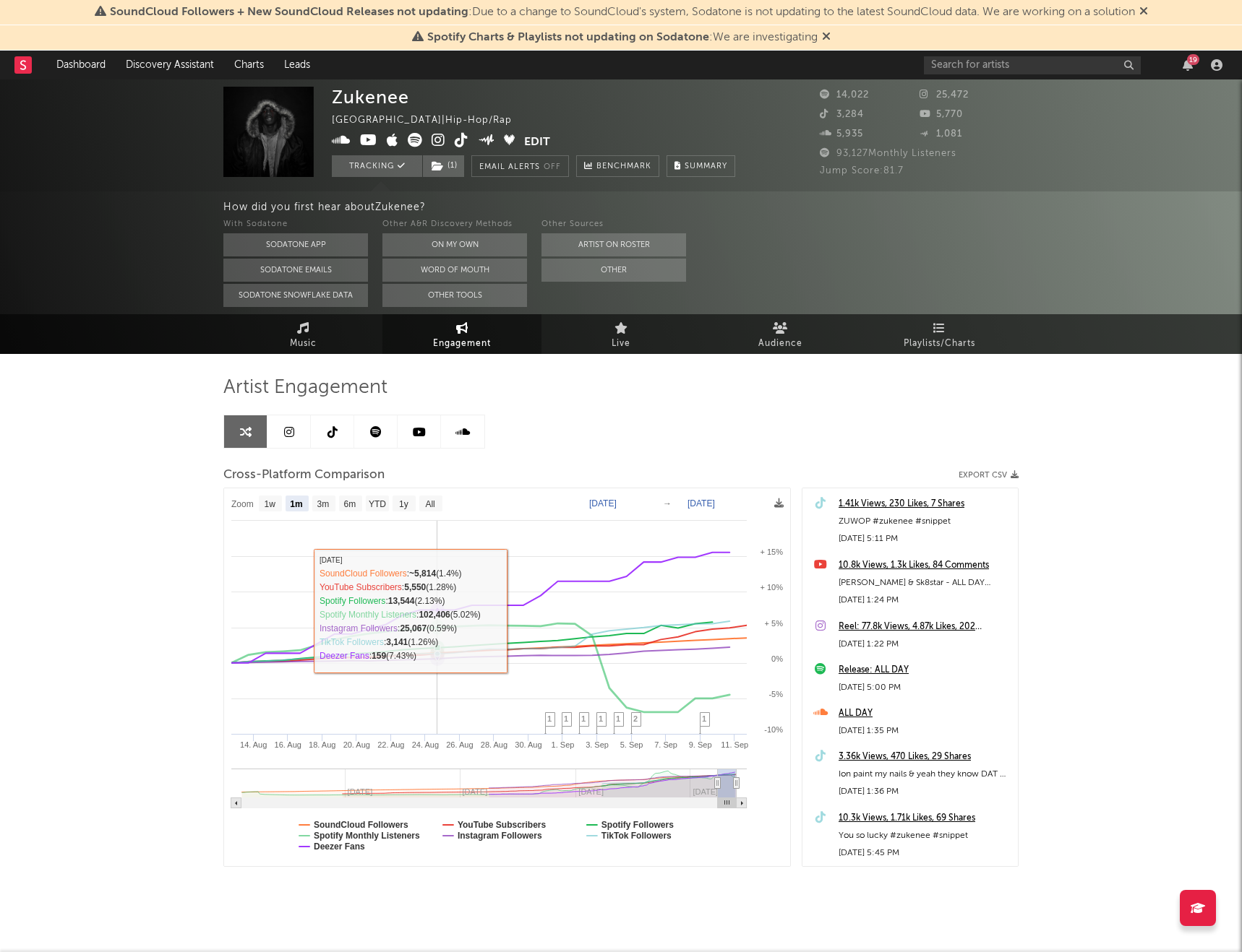
scroll to position [16, 0]
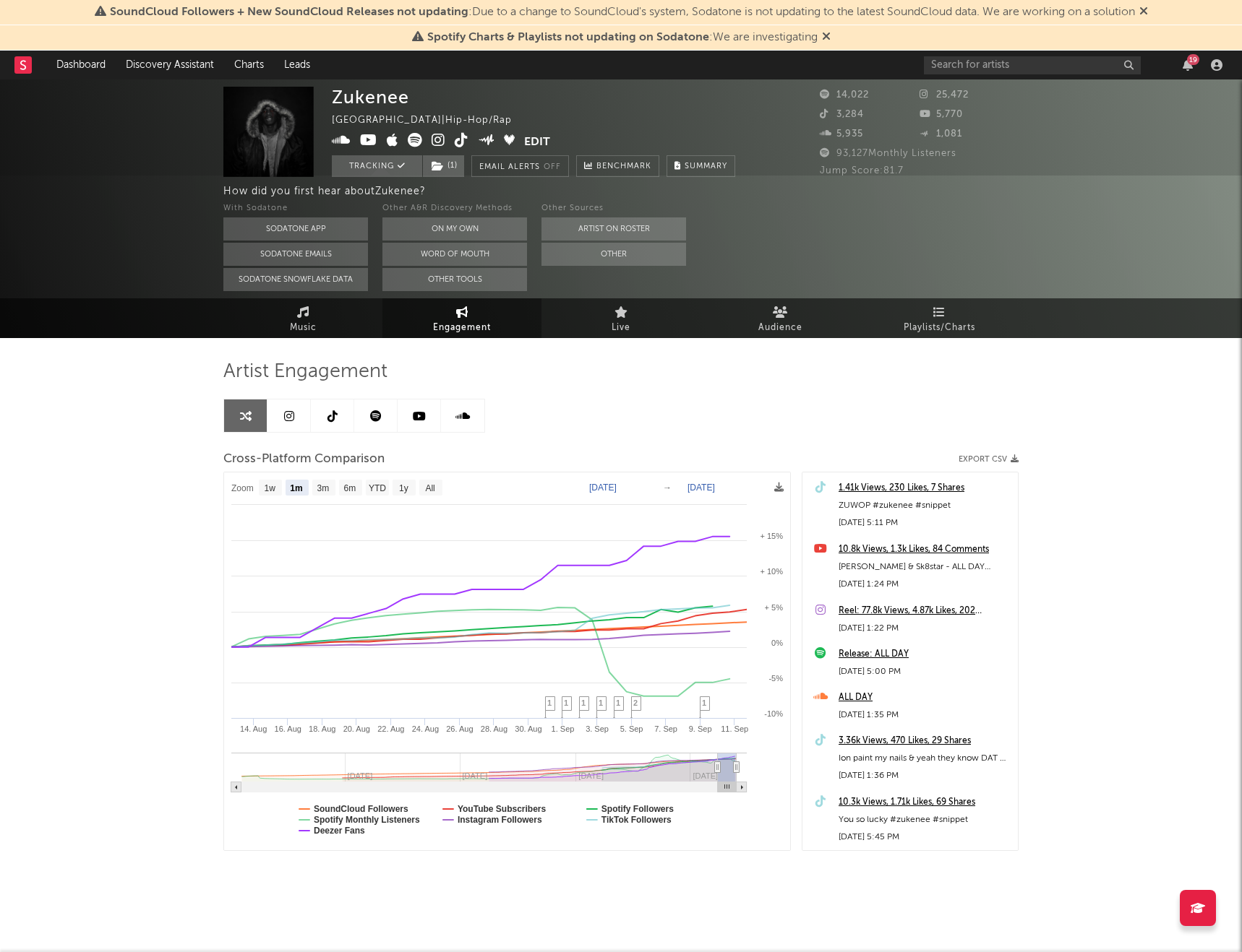
click at [340, 422] on link at bounding box center [332, 416] width 43 height 32
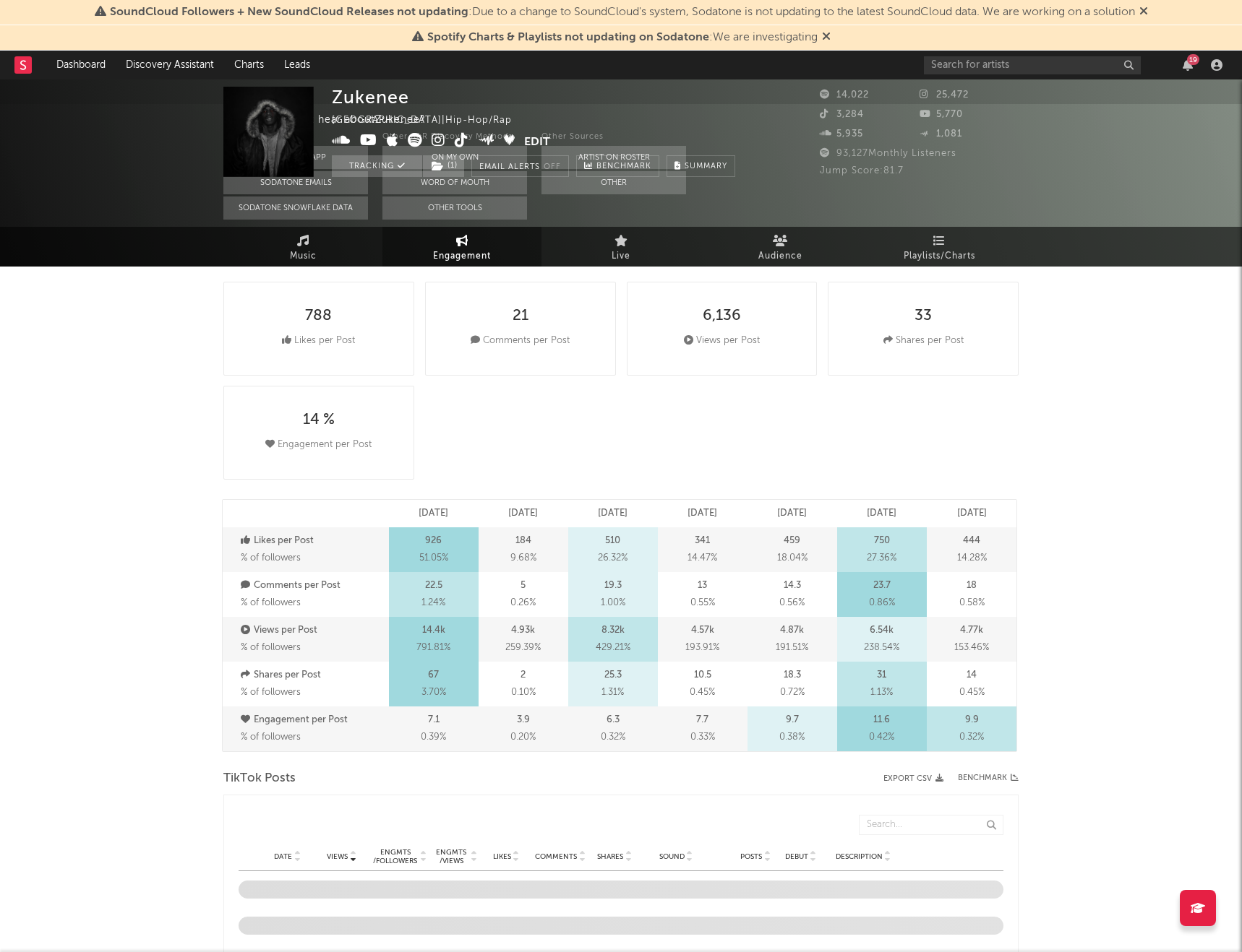
select select "6m"
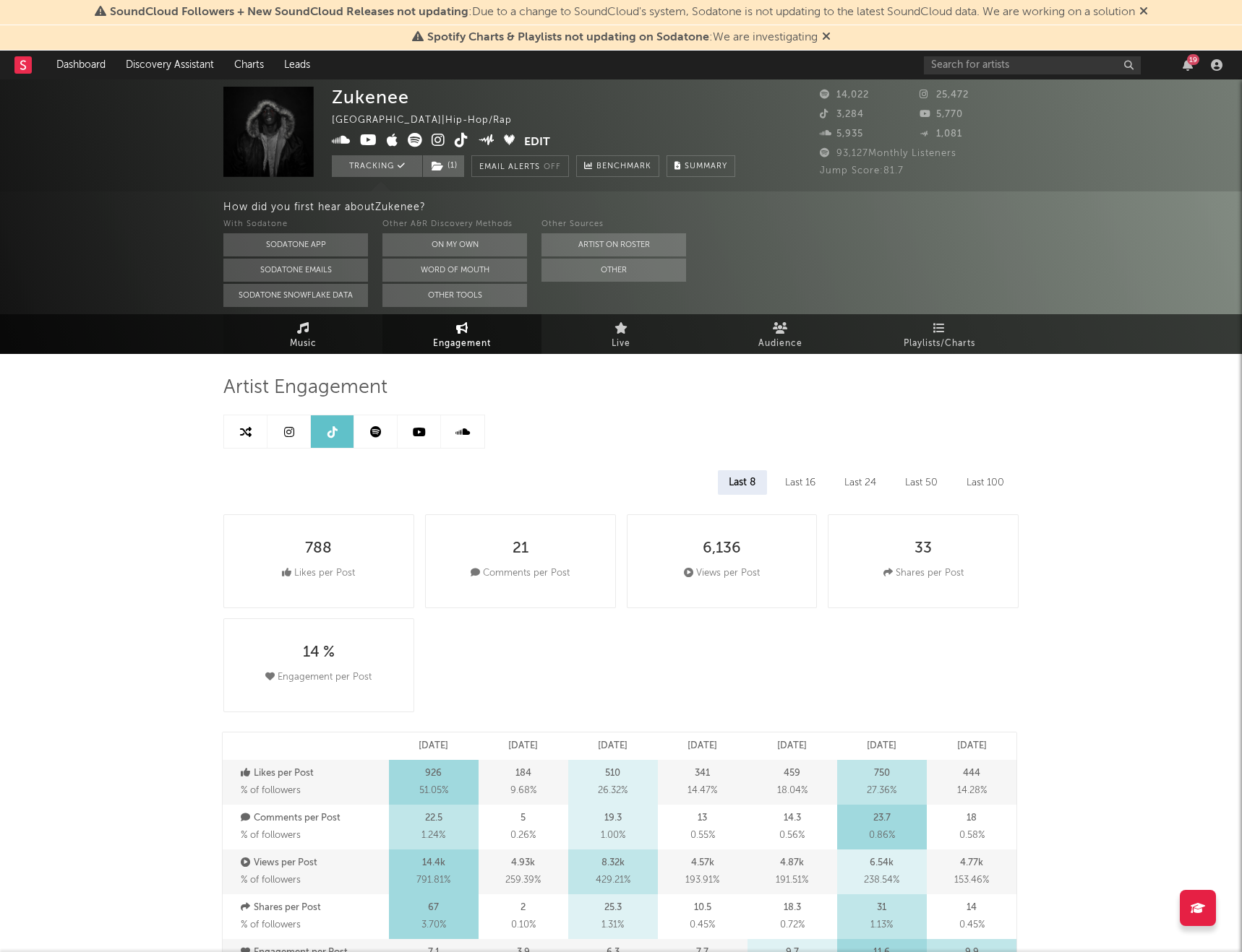
click at [304, 334] on link "Music" at bounding box center [303, 335] width 159 height 40
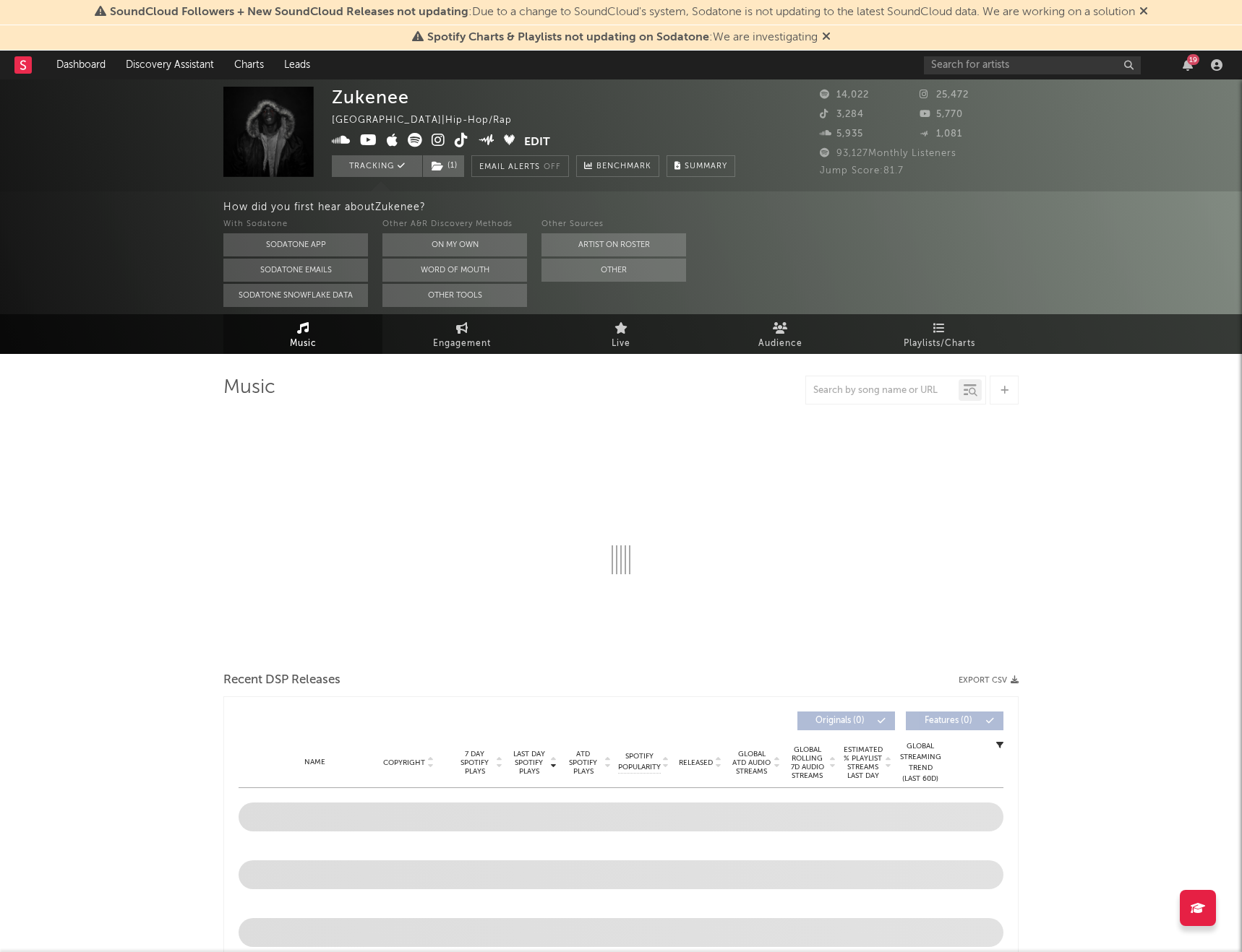
select select "6m"
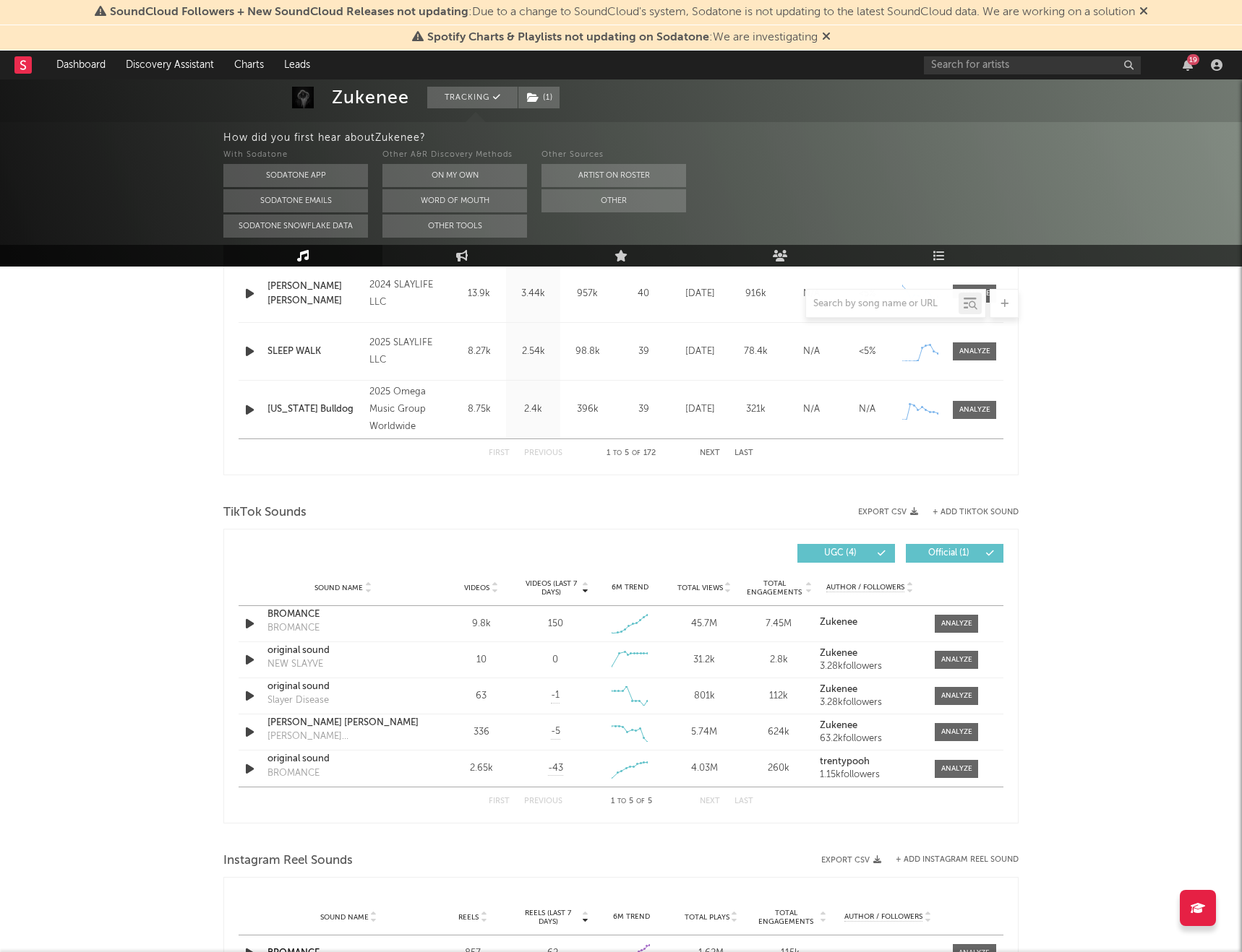
scroll to position [756, 0]
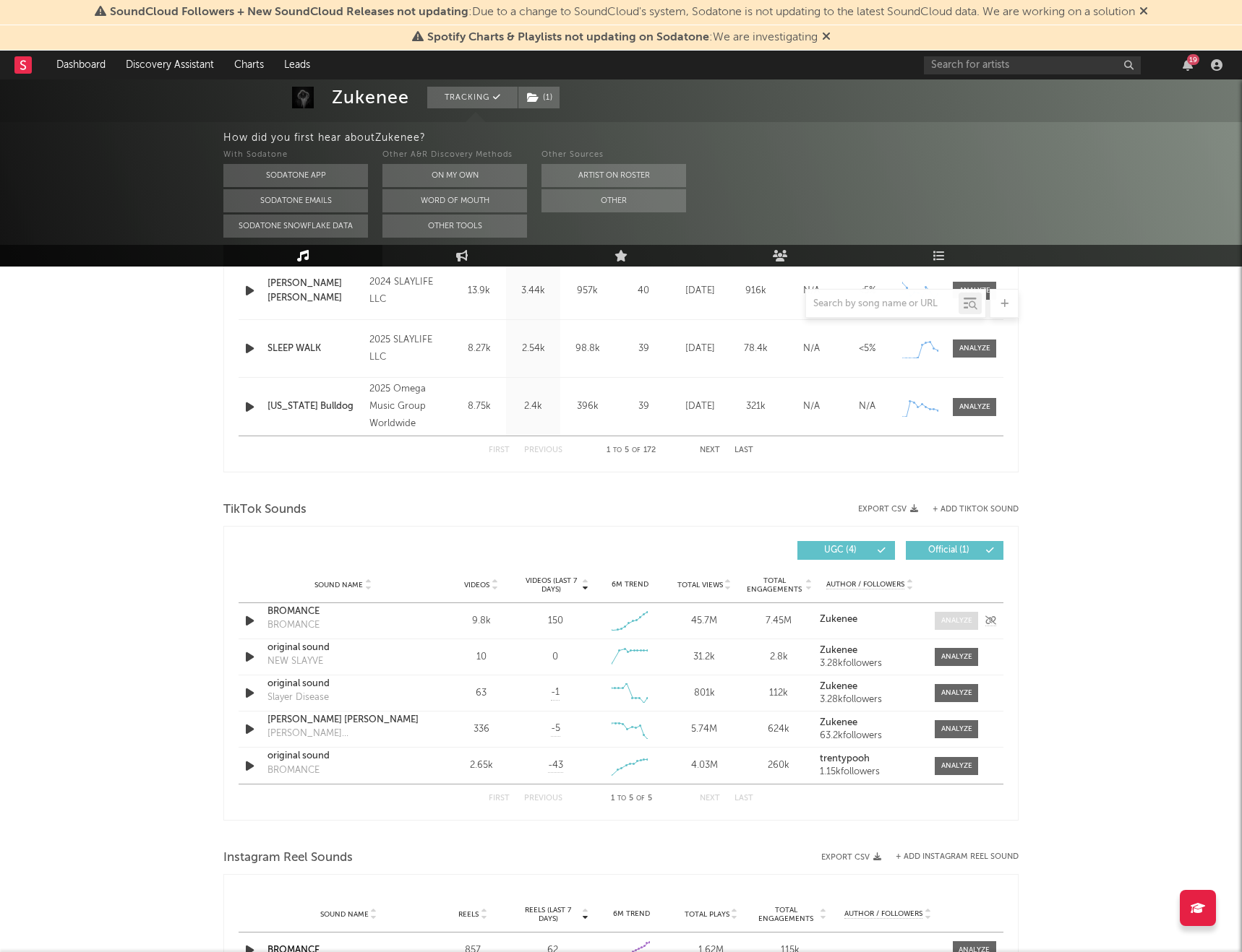
click at [967, 561] on div at bounding box center [956, 620] width 32 height 11
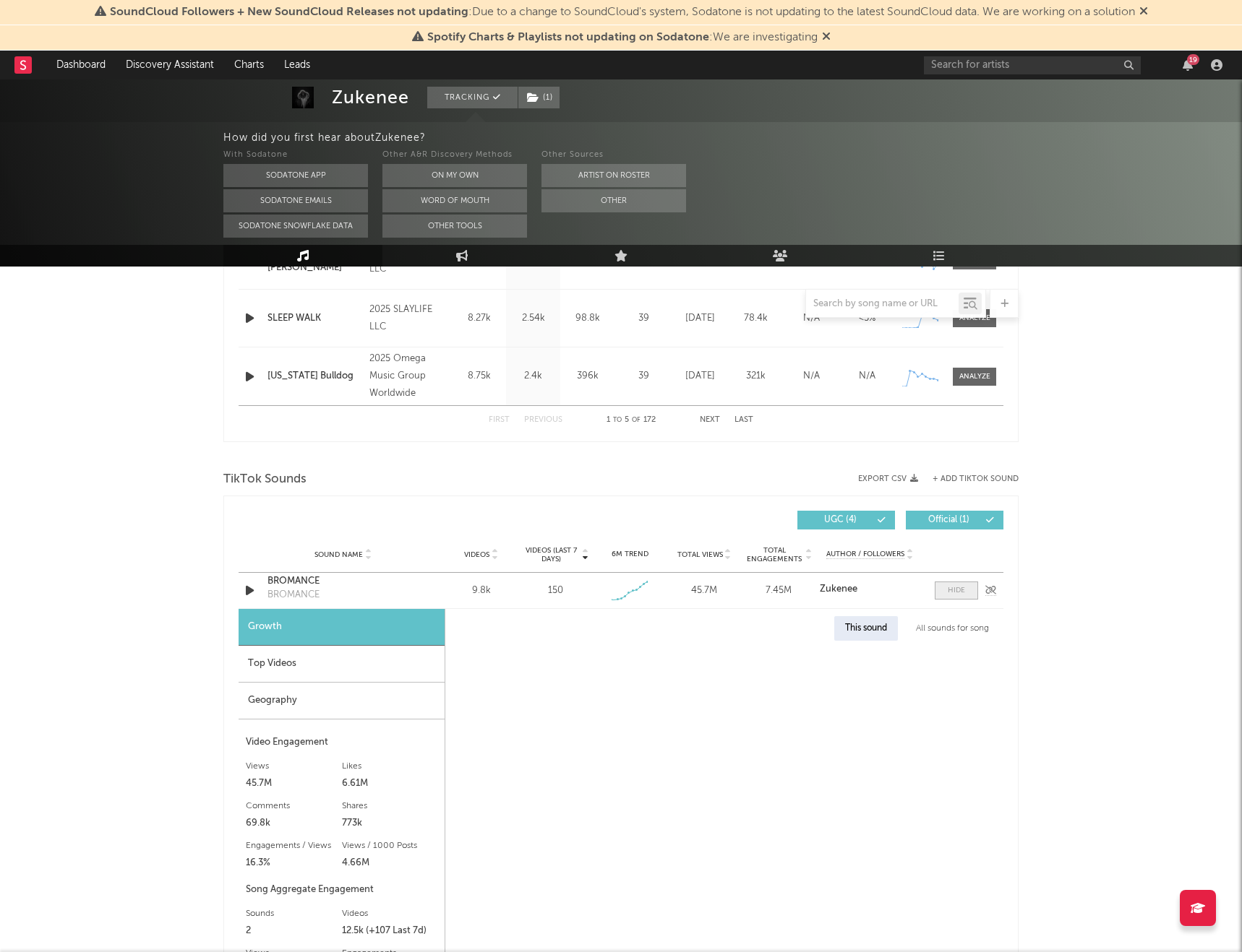
select select "1w"
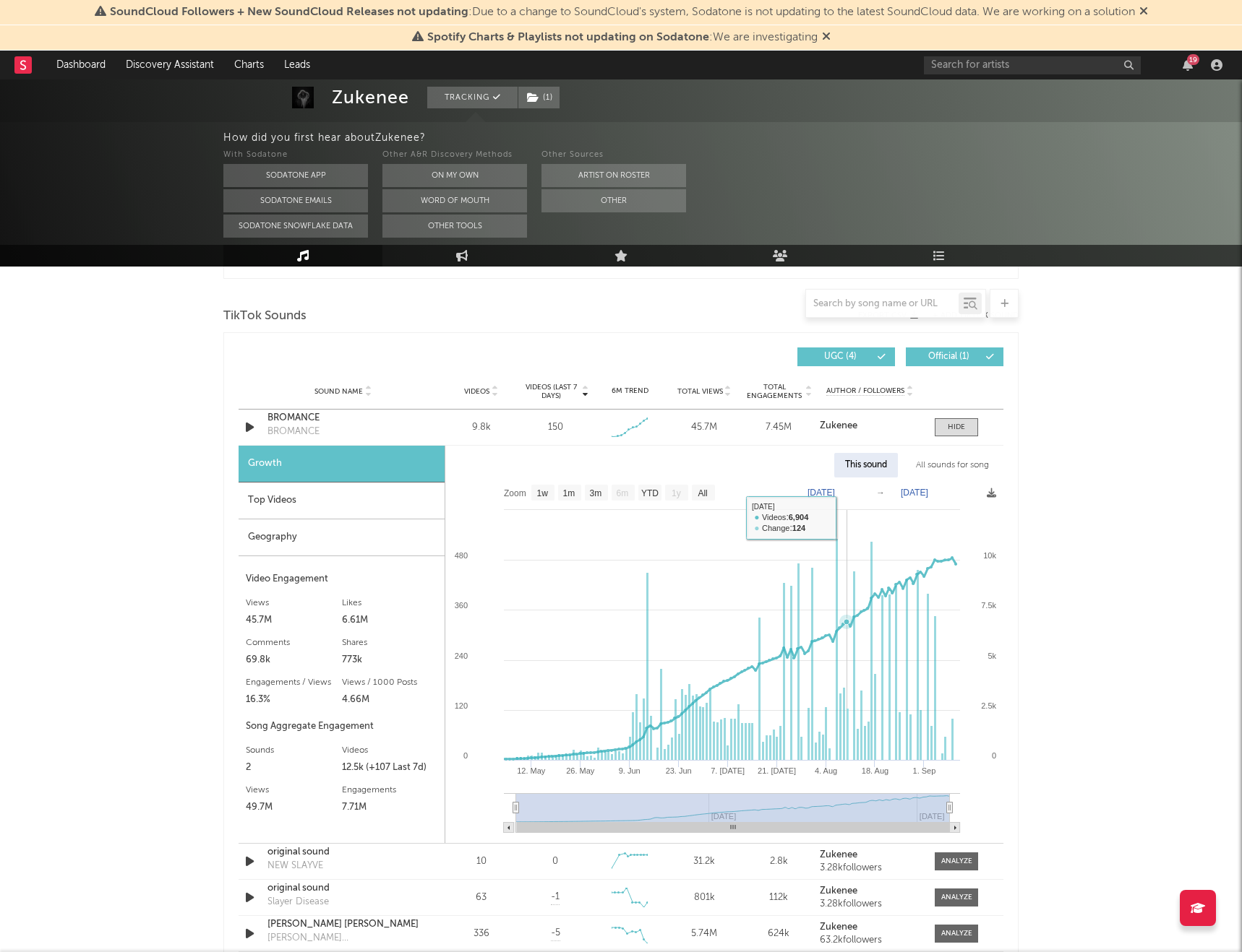
scroll to position [969, 0]
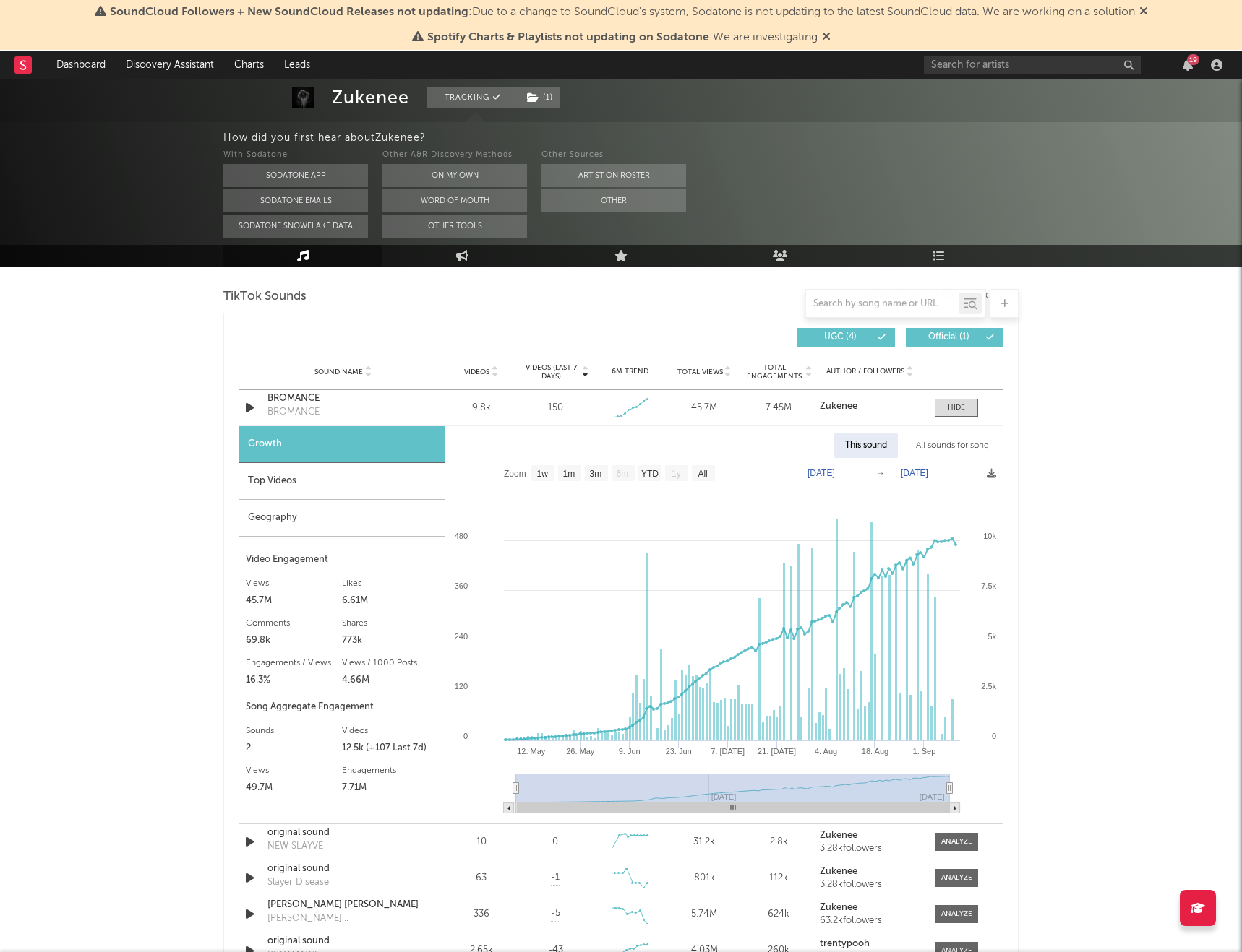
click at [835, 472] on text "[DATE]" at bounding box center [820, 473] width 28 height 11
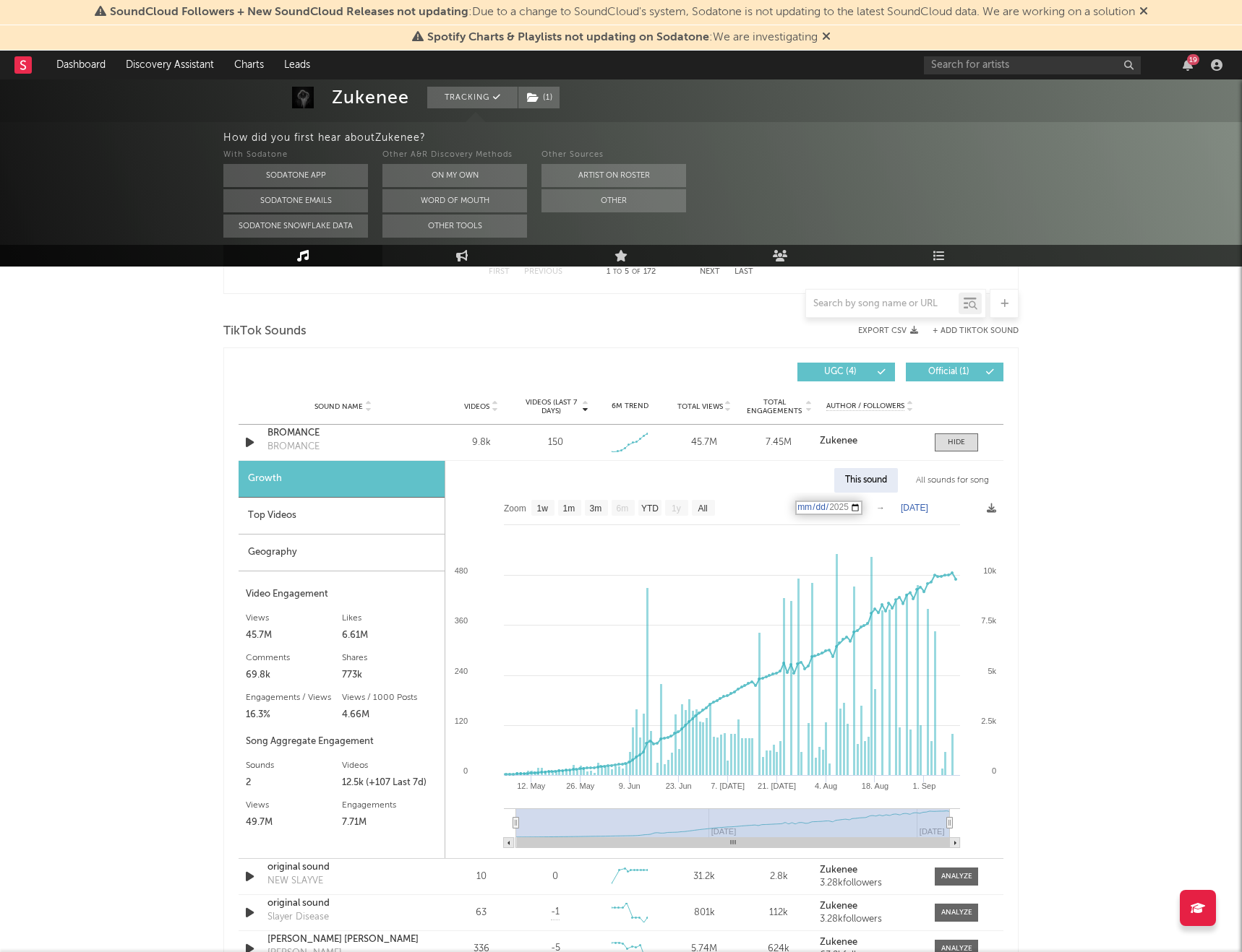
scroll to position [920, 0]
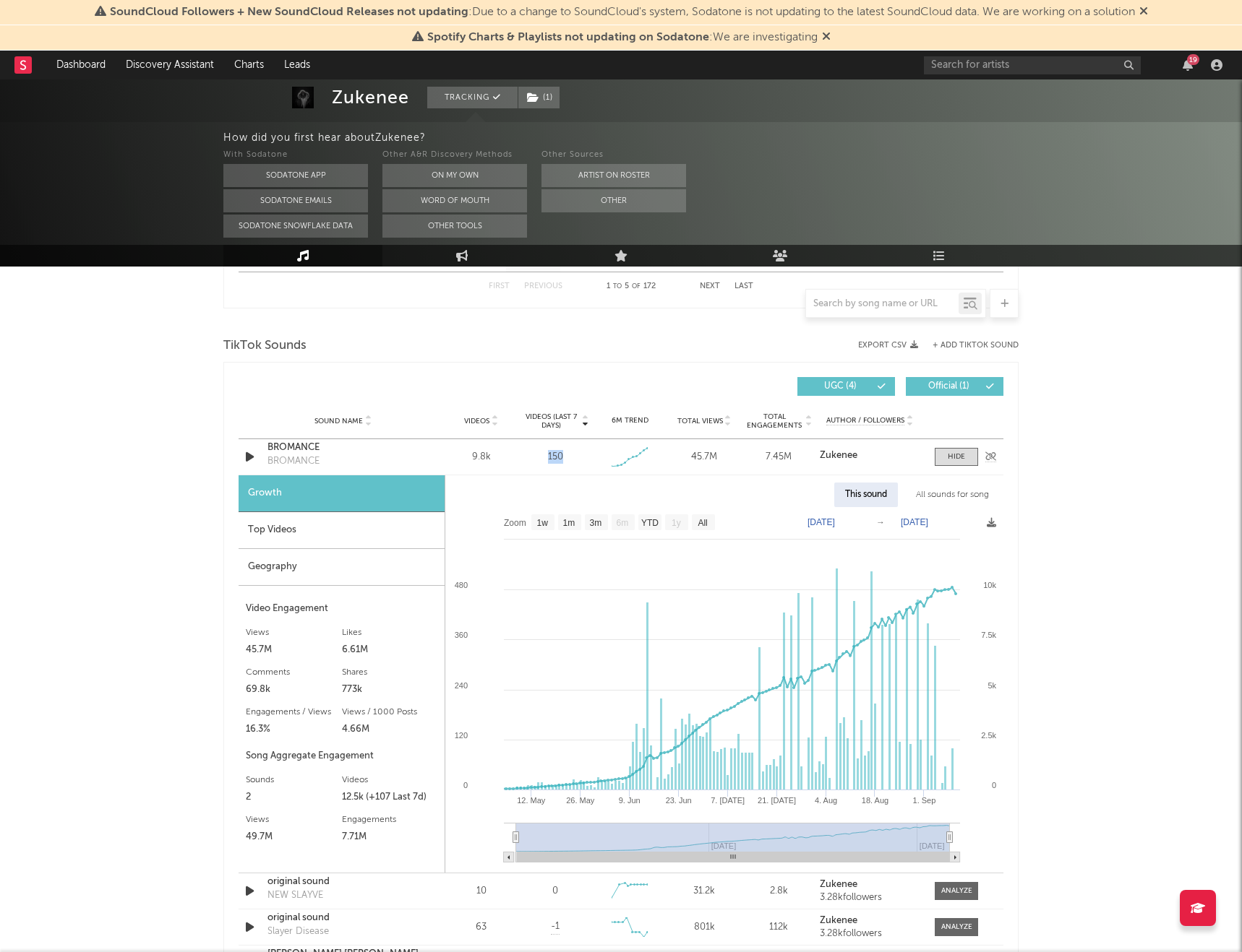
drag, startPoint x: 560, startPoint y: 451, endPoint x: 547, endPoint y: 451, distance: 13.0
click at [547, 451] on div "150" at bounding box center [556, 457] width 67 height 14
drag, startPoint x: 497, startPoint y: 453, endPoint x: 468, endPoint y: 454, distance: 29.0
click at [468, 454] on div "9.8k" at bounding box center [481, 457] width 67 height 14
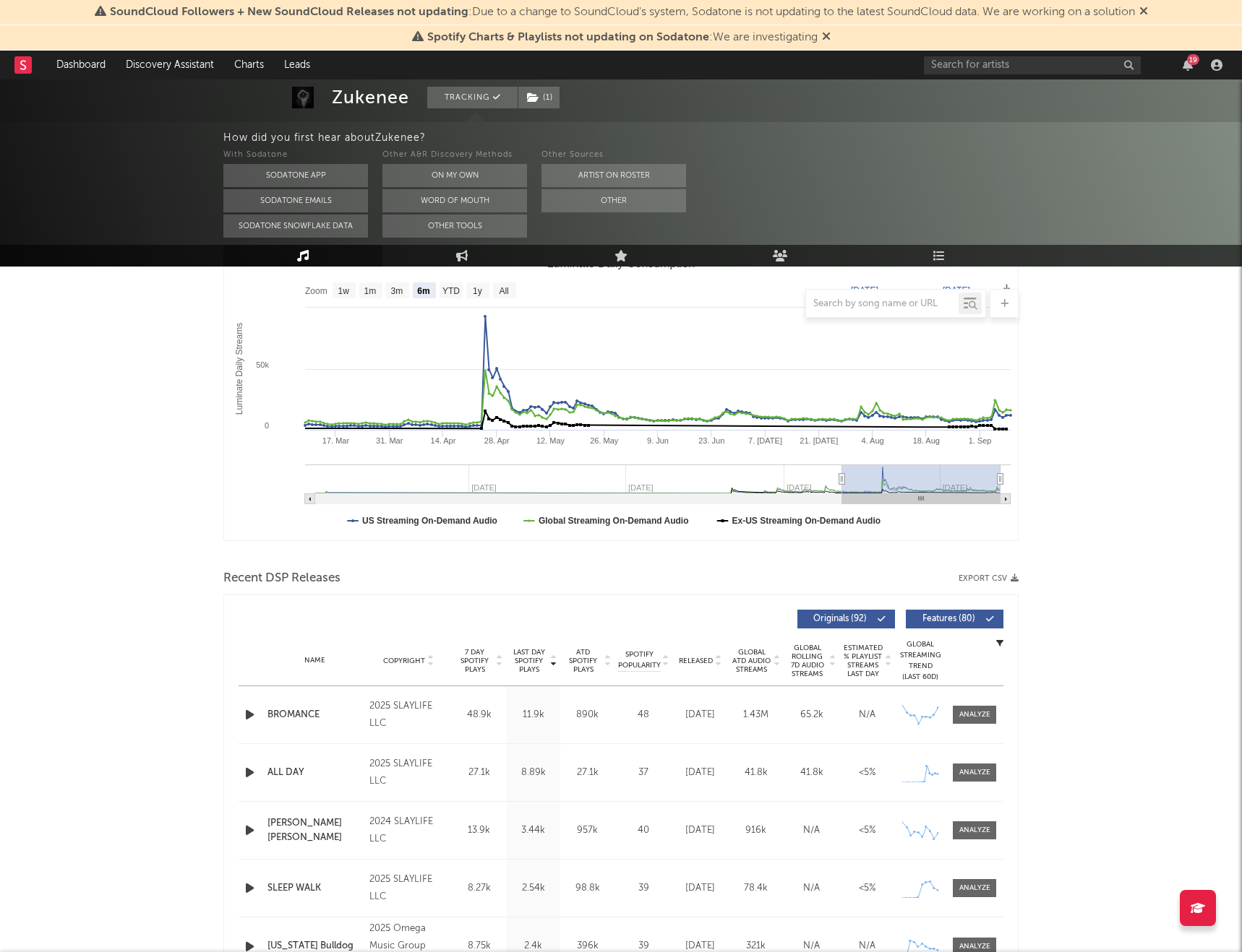
scroll to position [249, 0]
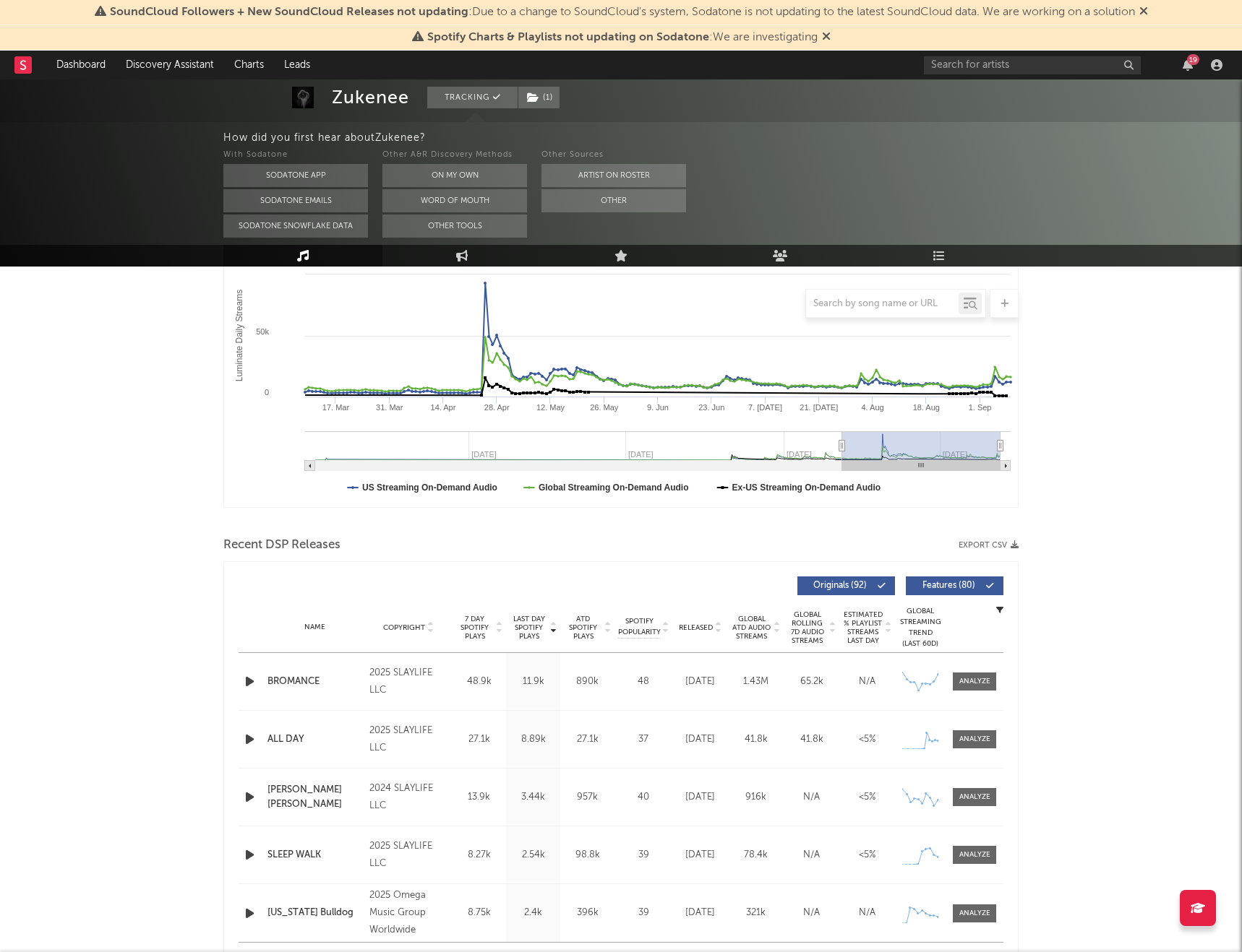
click at [292, 561] on div "BROMANCE" at bounding box center [315, 682] width 95 height 14
click at [1005, 73] on input "text" at bounding box center [1032, 65] width 217 height 18
type input "bromance"
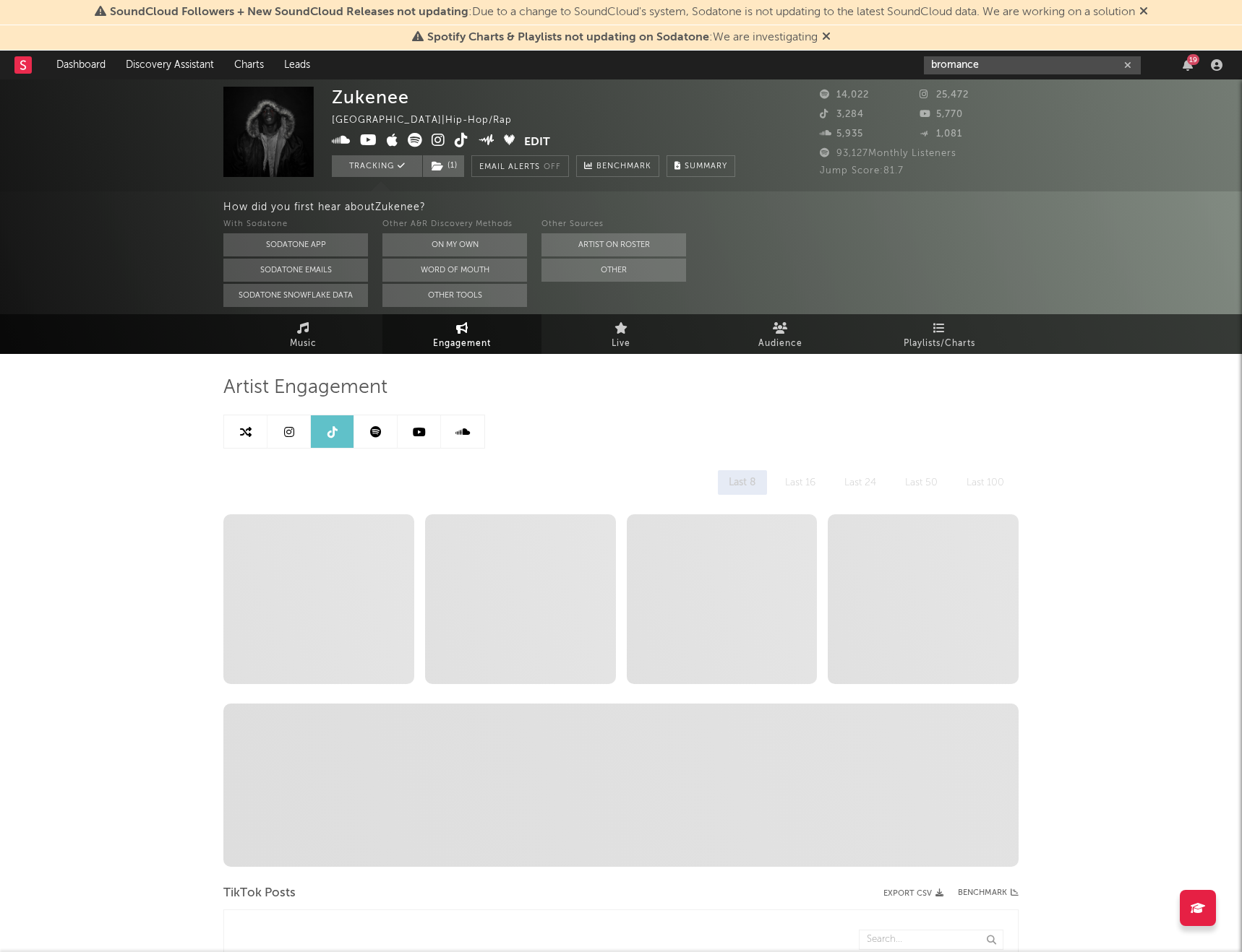
select select "6m"
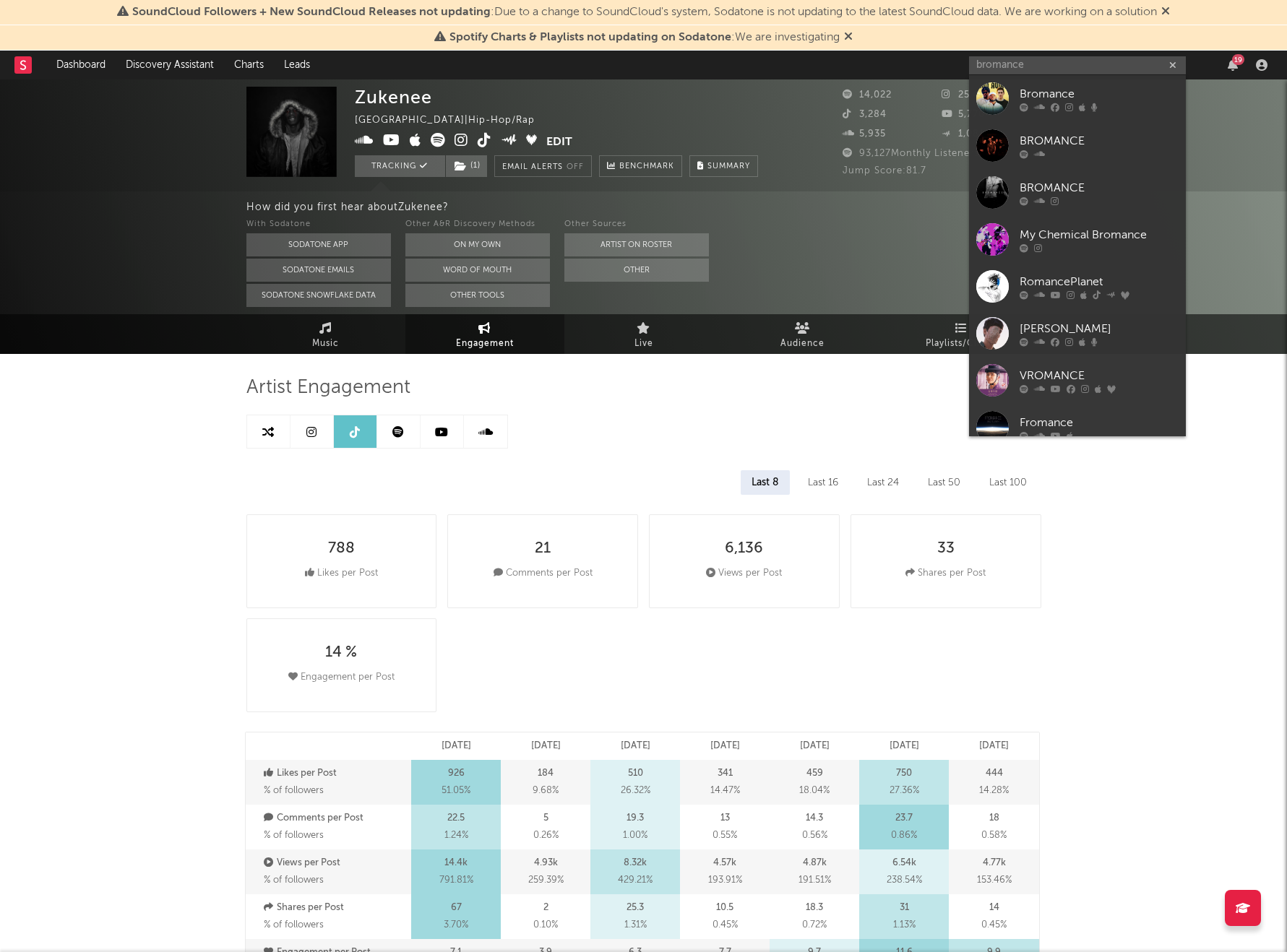
click at [496, 395] on div "Artist Engagement" at bounding box center [644, 388] width 795 height 25
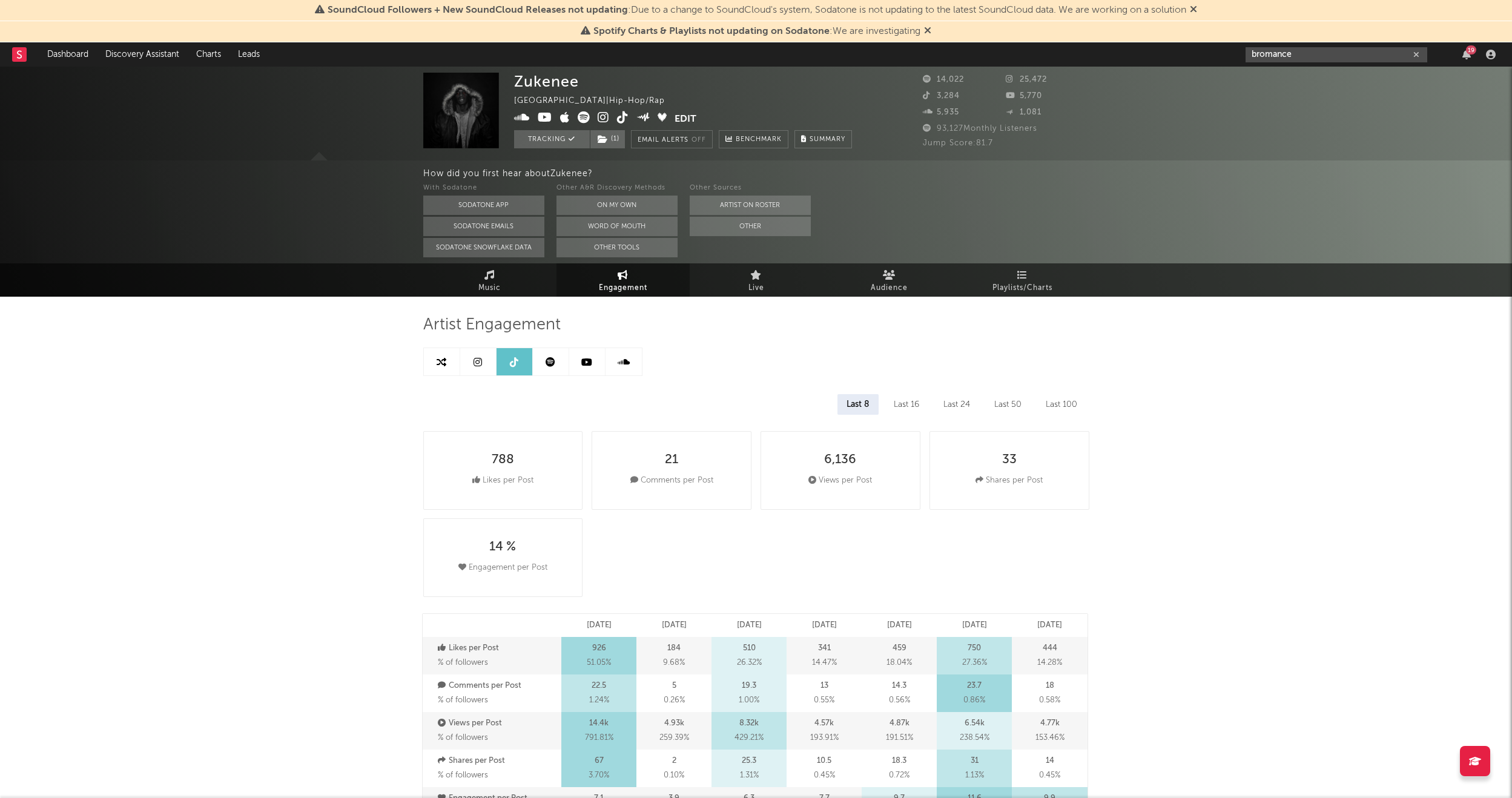
click at [915, 58] on input "bromance" at bounding box center [1337, 54] width 182 height 15
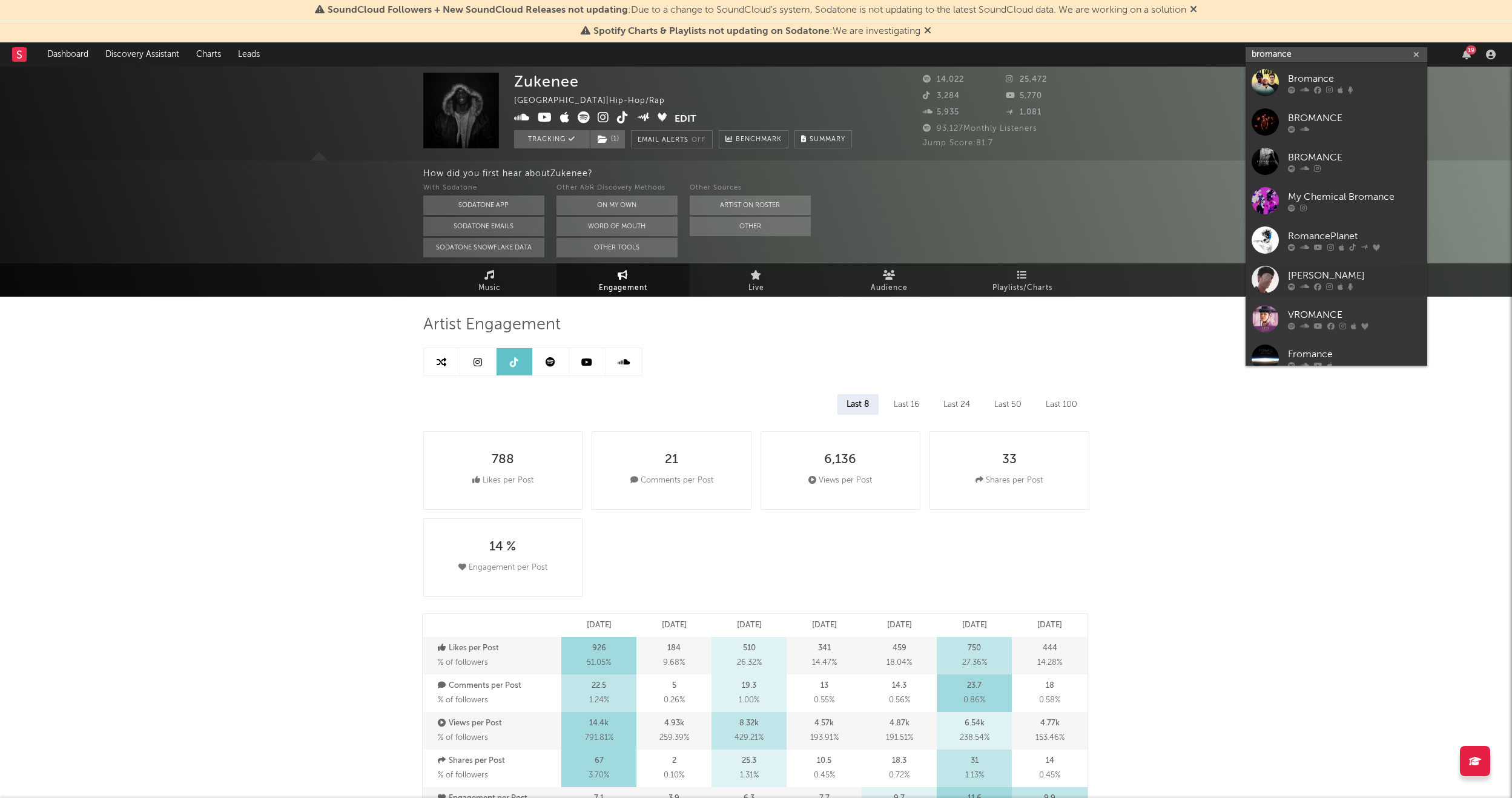
drag, startPoint x: 1301, startPoint y: 58, endPoint x: 1248, endPoint y: 56, distance: 53.0
click at [915, 56] on input "bromance" at bounding box center [1337, 54] width 182 height 15
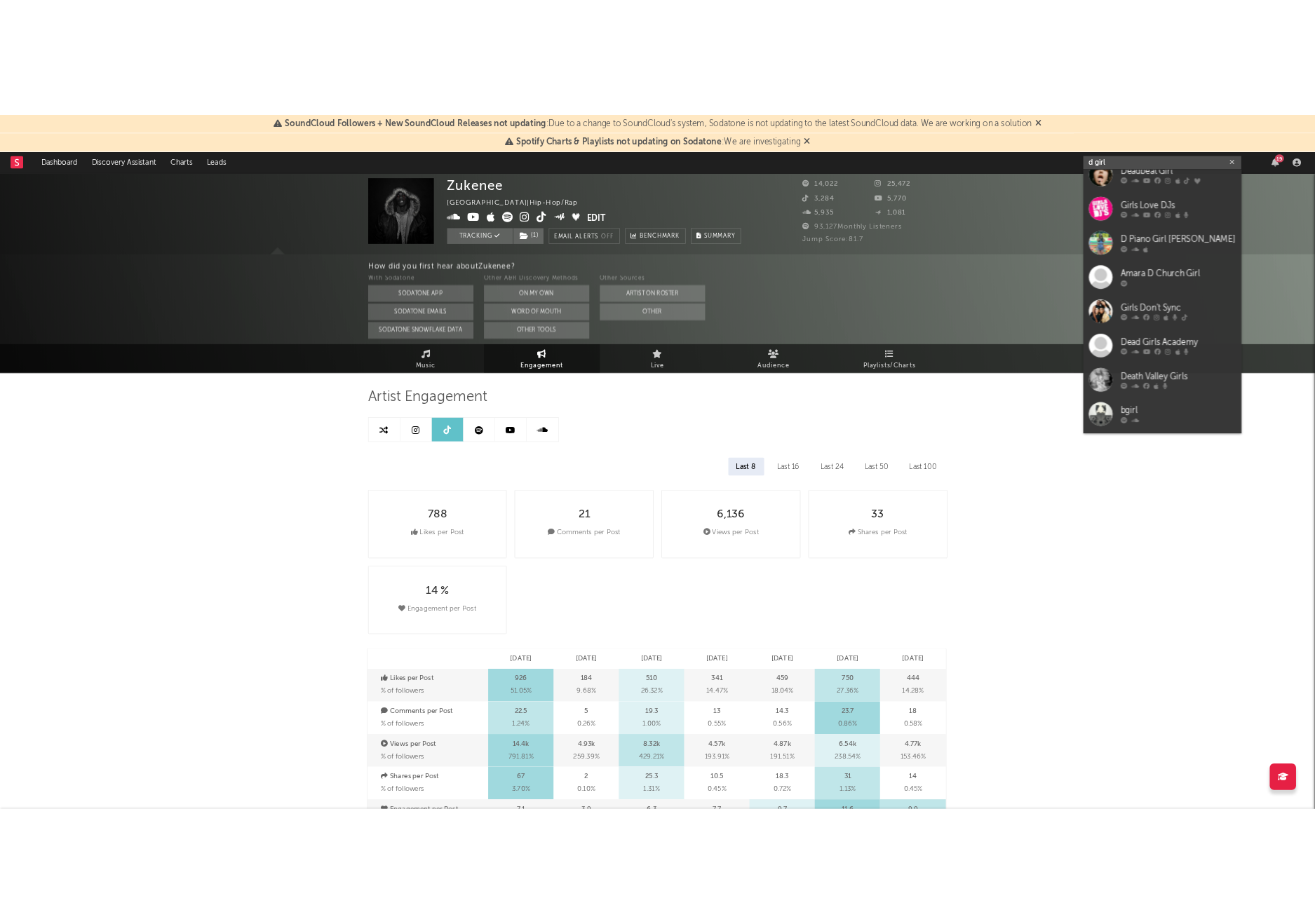
scroll to position [242, 0]
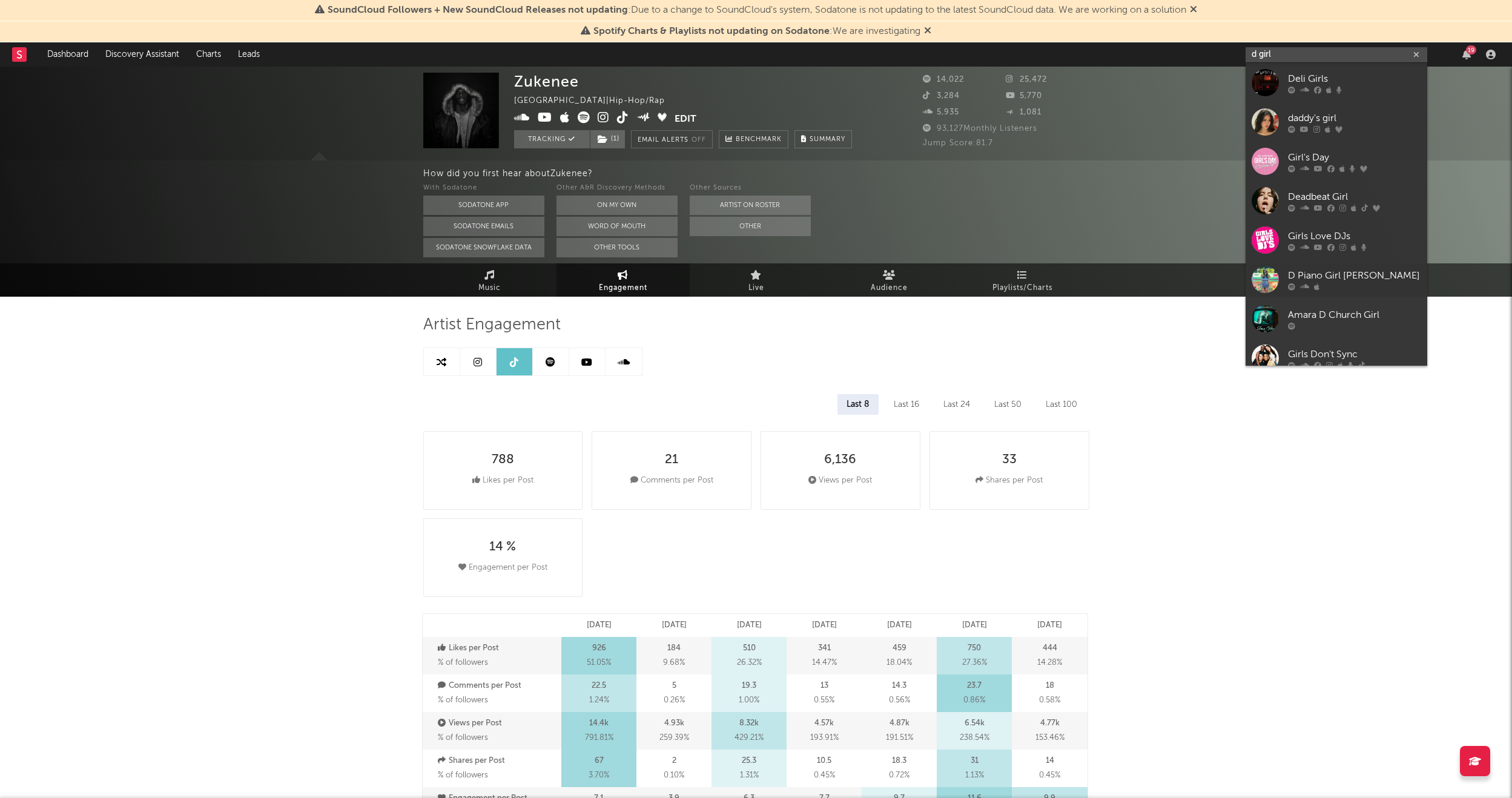
click at [915, 55] on input "d girl" at bounding box center [1337, 54] width 182 height 15
type input "d"
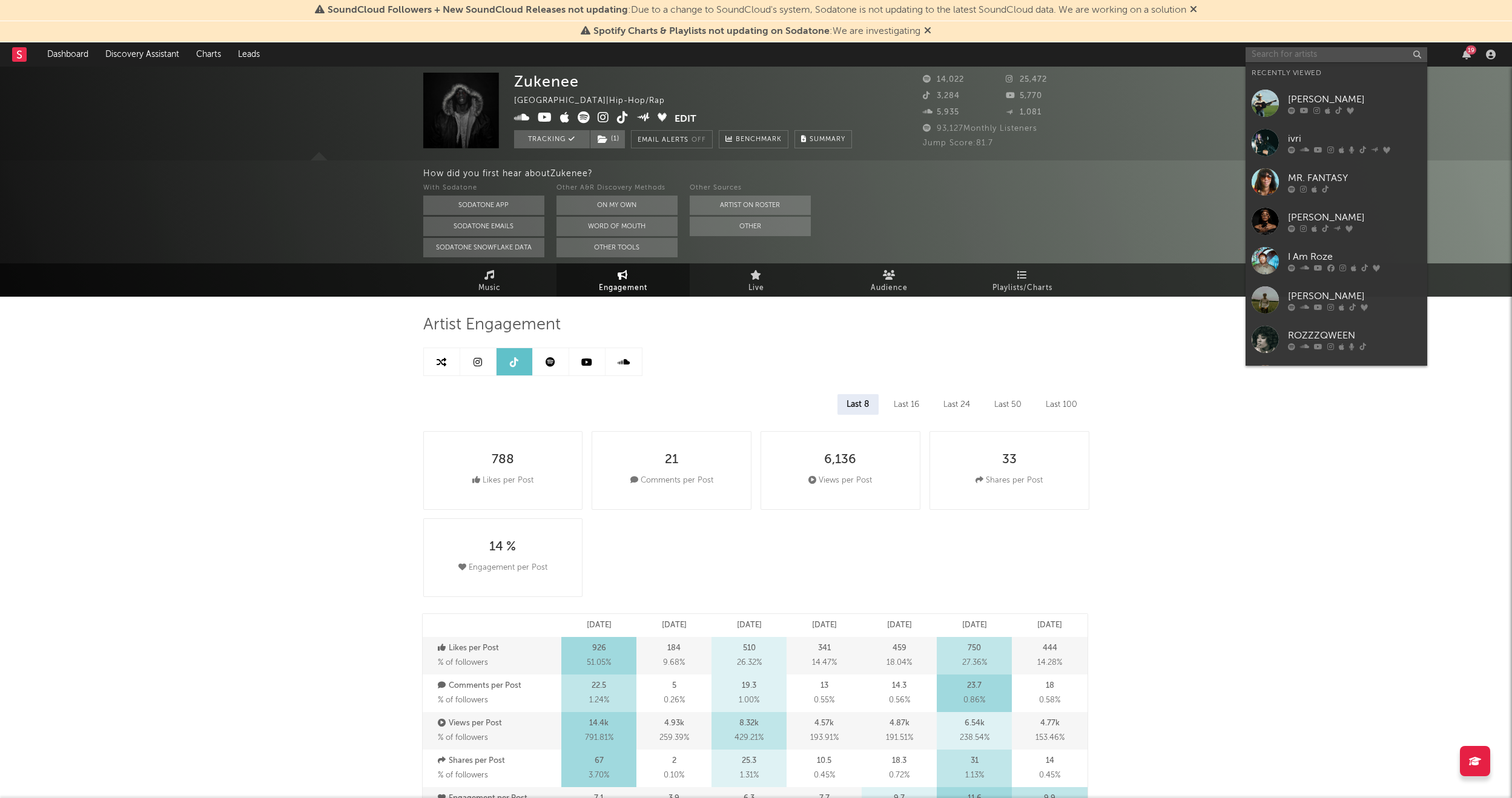
paste input "[URL][DOMAIN_NAME]"
type input "[URL][DOMAIN_NAME]"
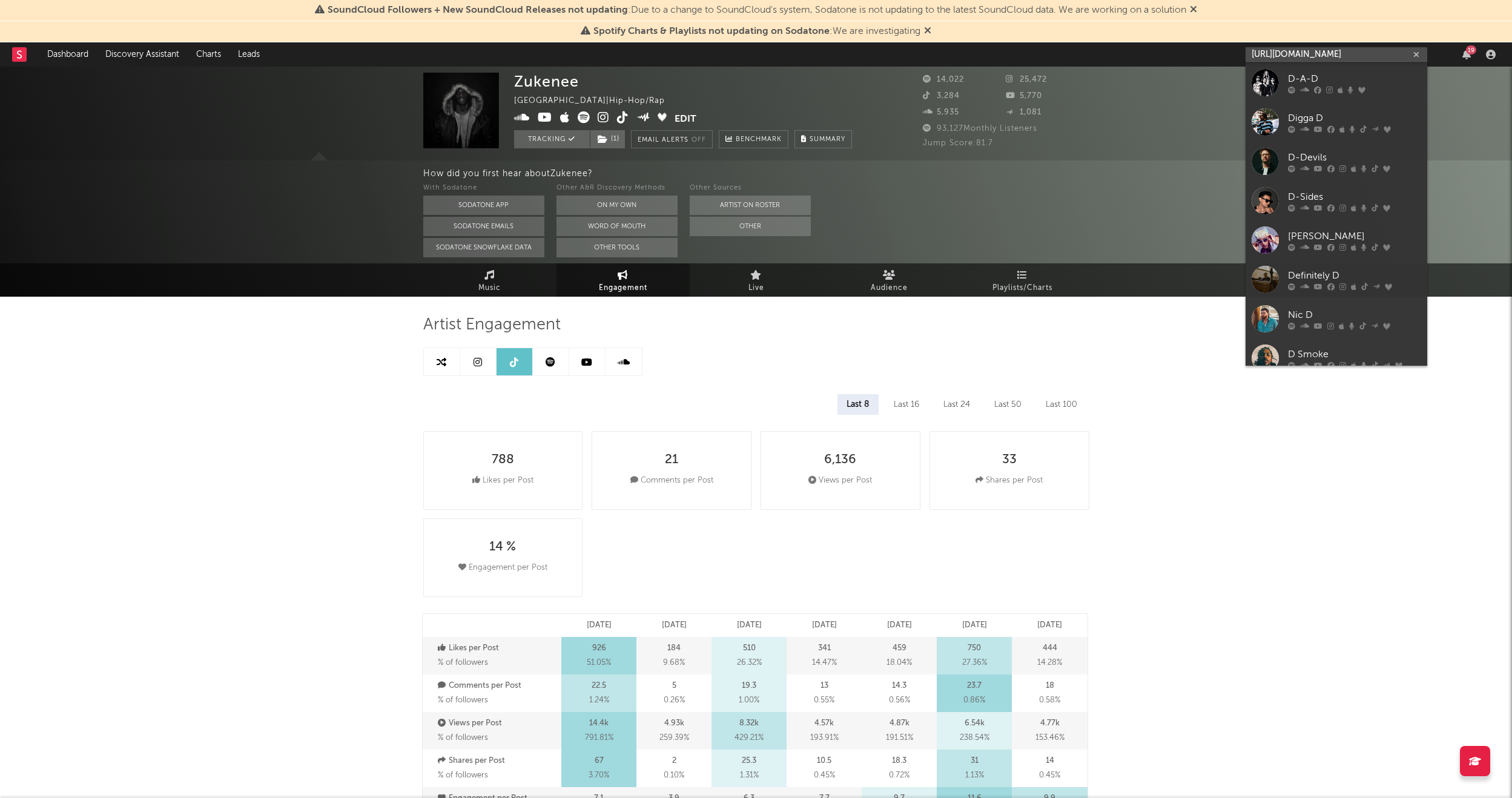
click at [915, 54] on input "[URL][DOMAIN_NAME]" at bounding box center [1337, 54] width 182 height 15
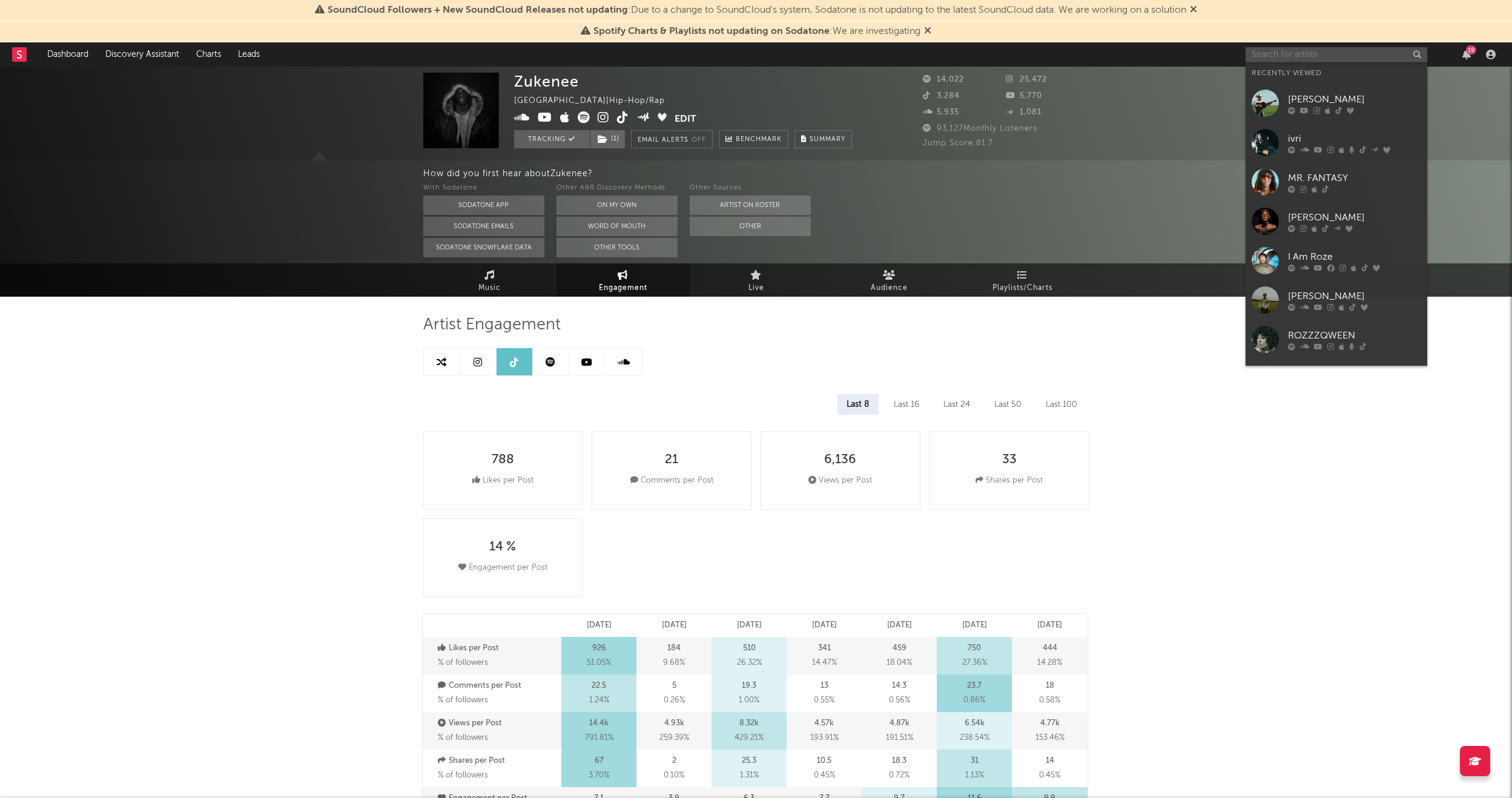
paste input "[URL][DOMAIN_NAME]"
type input "[URL][DOMAIN_NAME]"
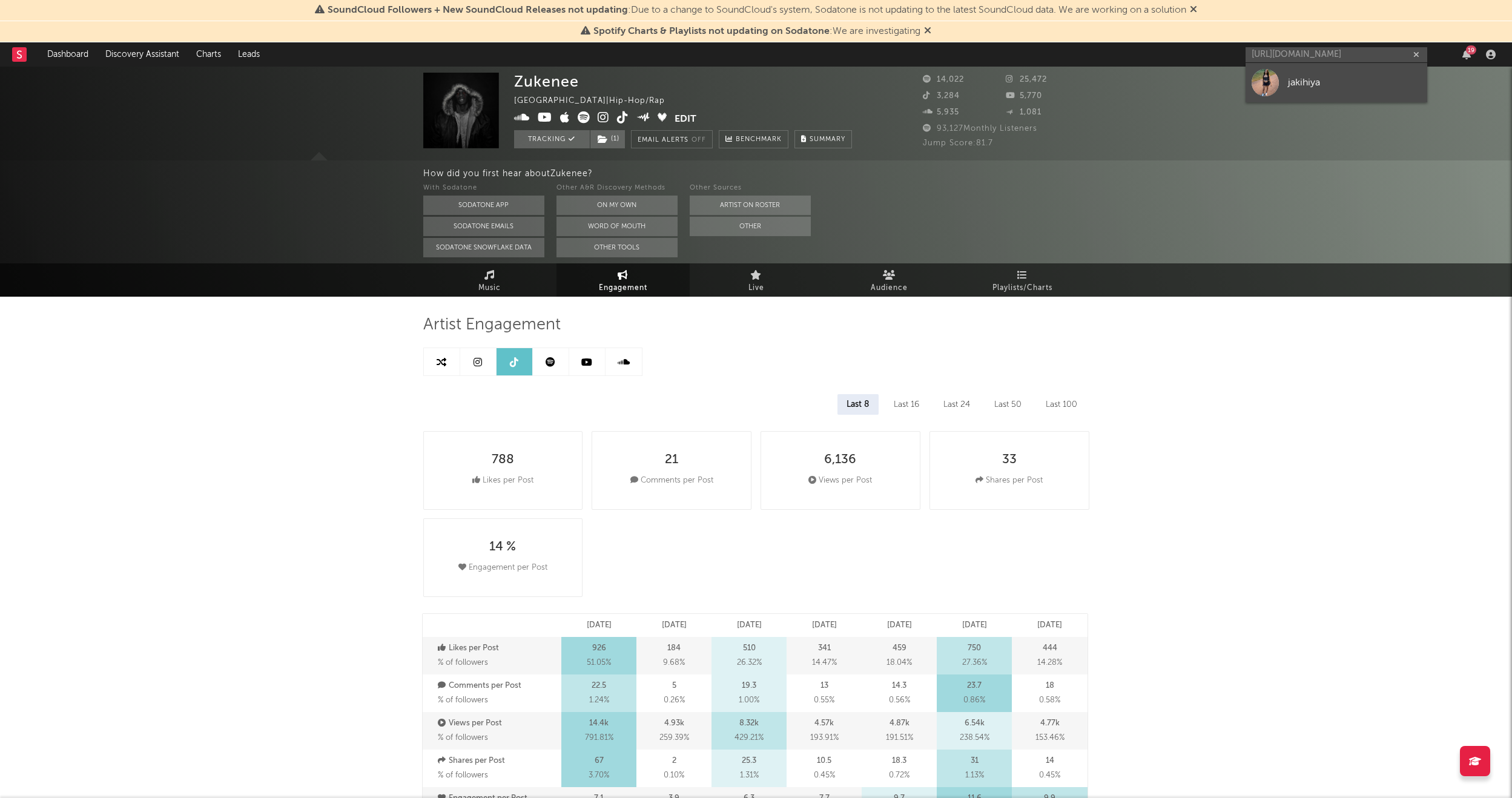
click at [915, 95] on link "jakihiya" at bounding box center [1337, 83] width 182 height 39
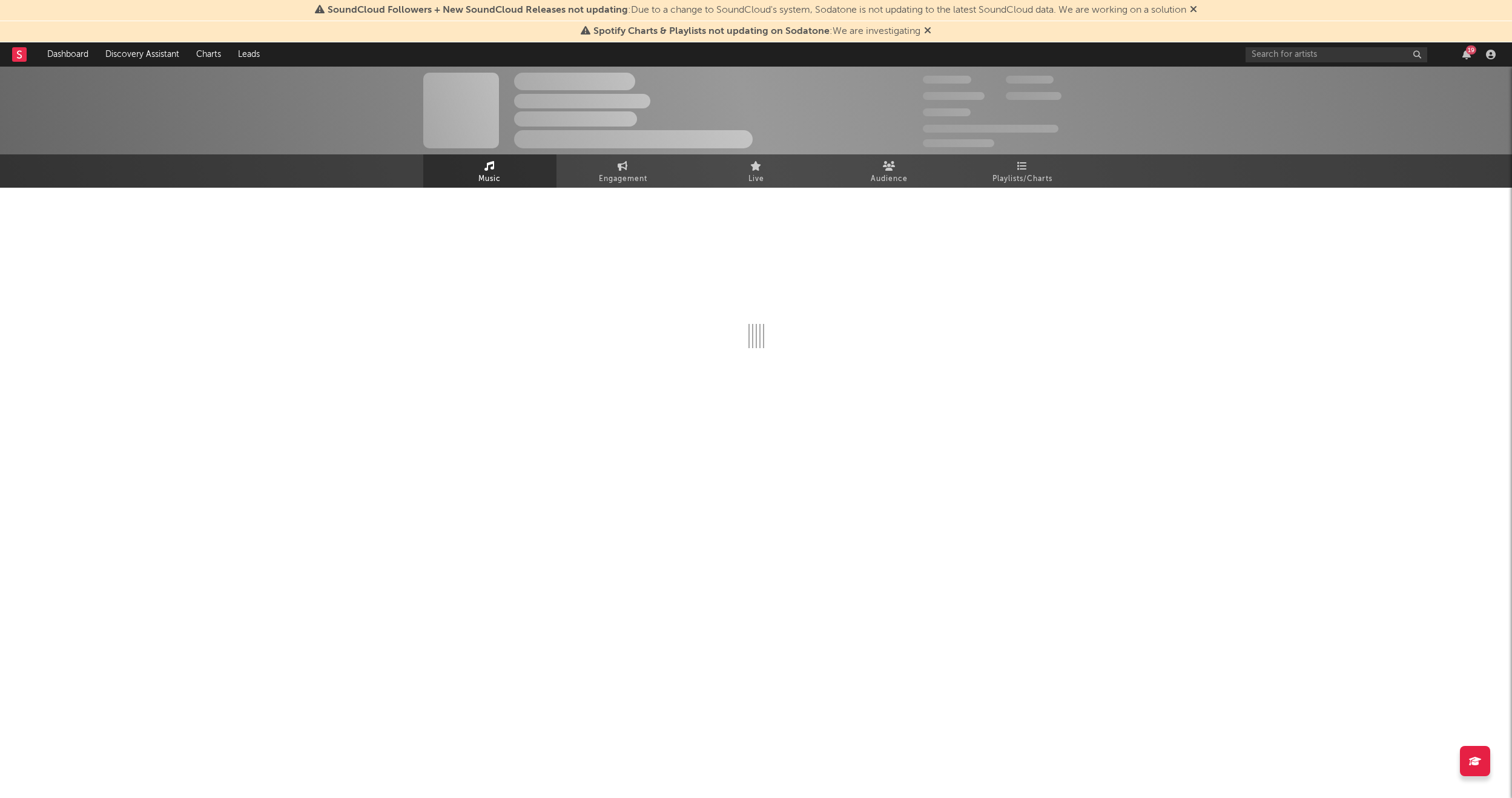
select select "1w"
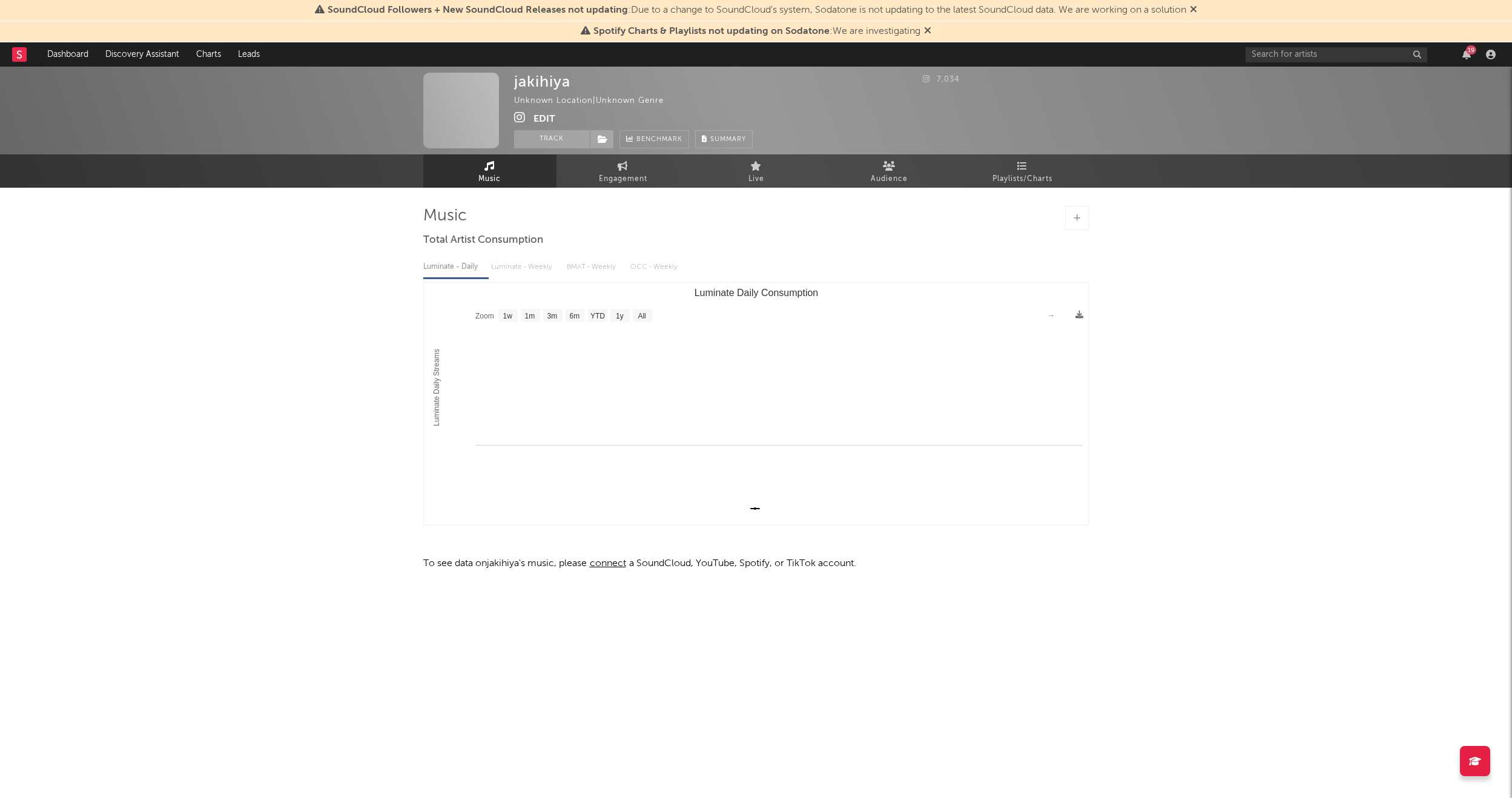
click at [538, 113] on button "Edit" at bounding box center [544, 119] width 22 height 15
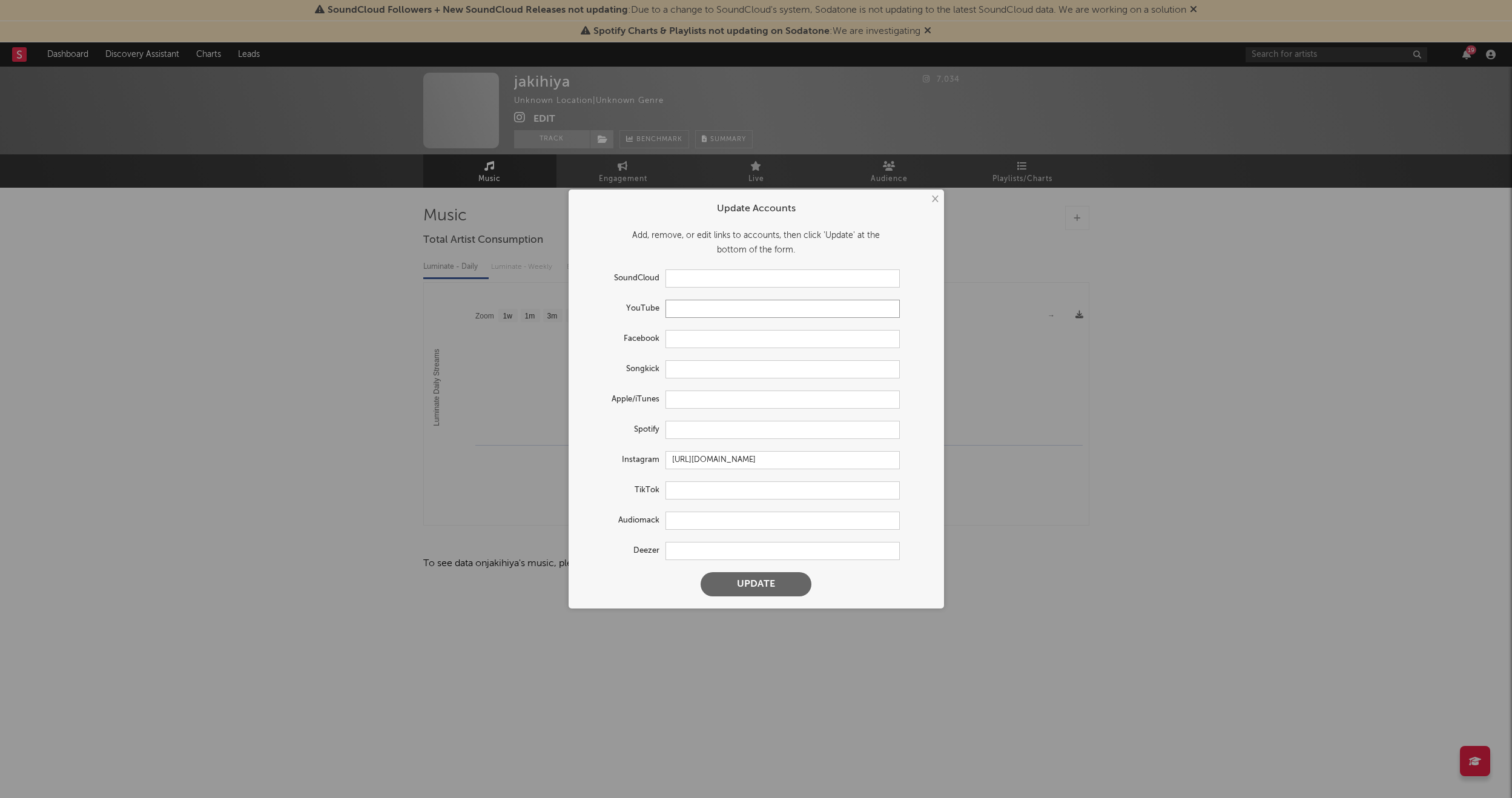
click at [708, 304] on input "text" at bounding box center [783, 308] width 235 height 18
paste input "[URL][DOMAIN_NAME]"
type input "[URL][DOMAIN_NAME]"
click at [750, 470] on button "Update" at bounding box center [756, 584] width 111 height 24
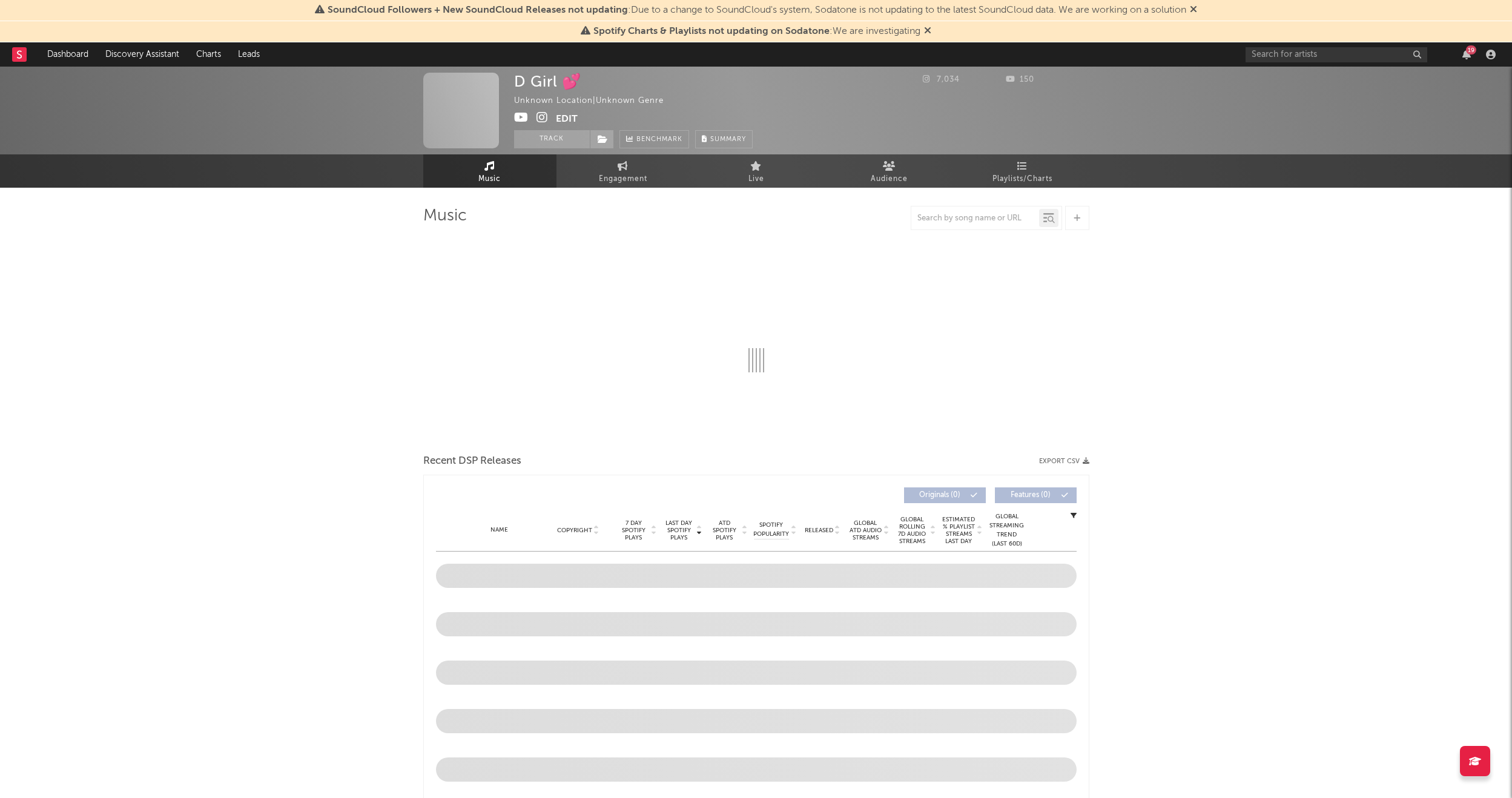
select select "1w"
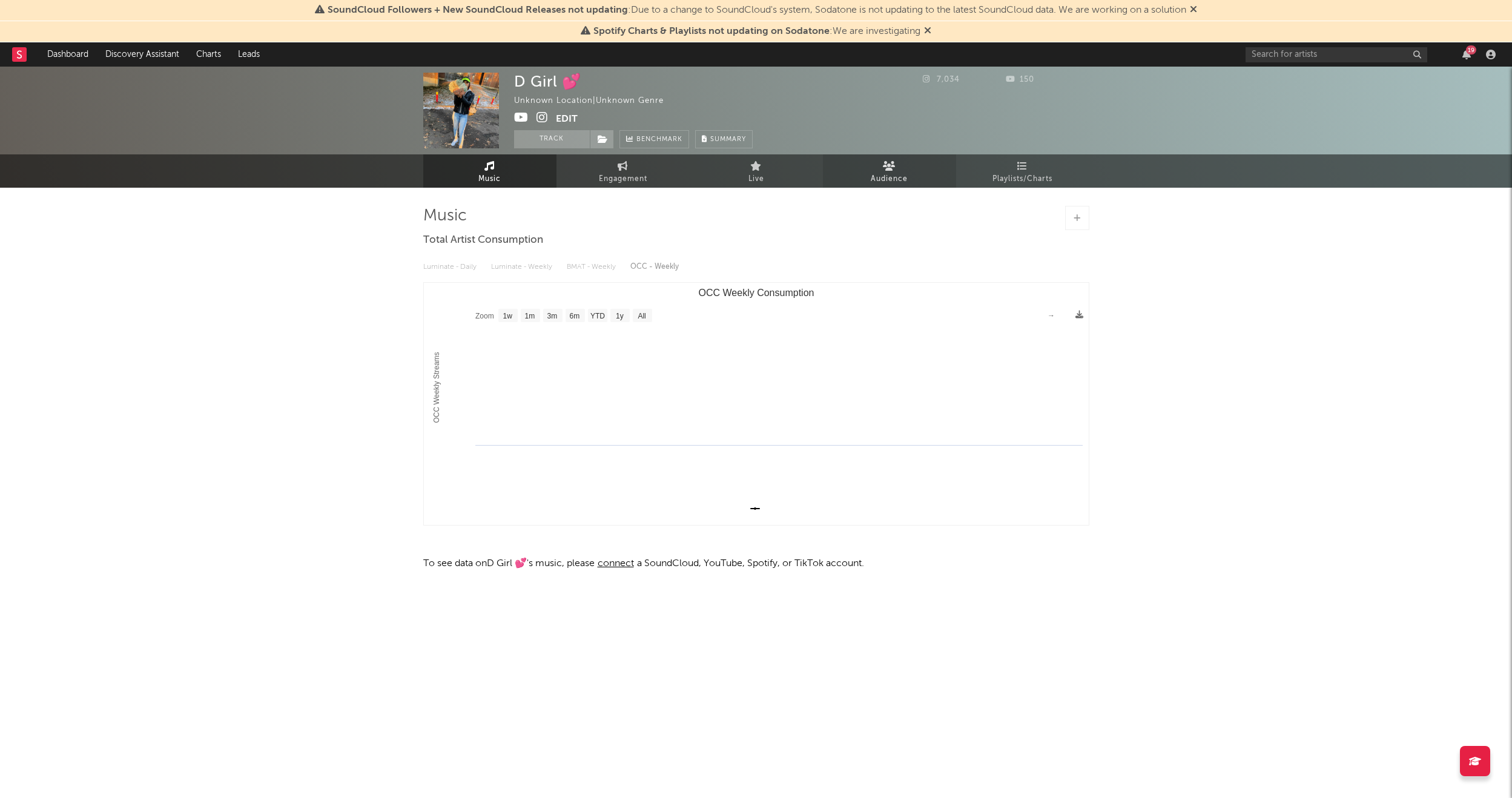
click at [915, 179] on link "Audience" at bounding box center [889, 171] width 133 height 34
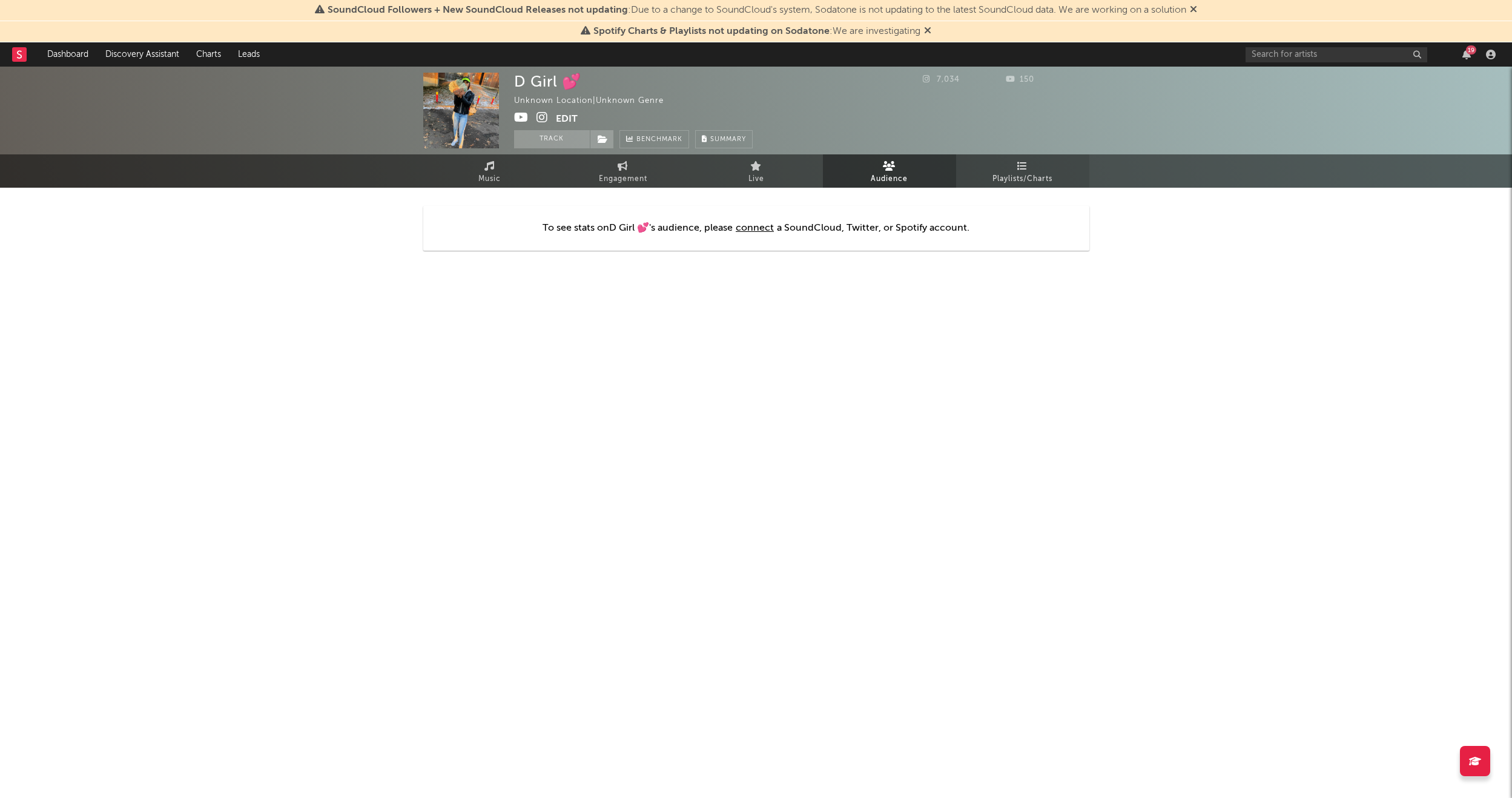
click at [915, 179] on span "Playlists/Charts" at bounding box center [1022, 179] width 60 height 14
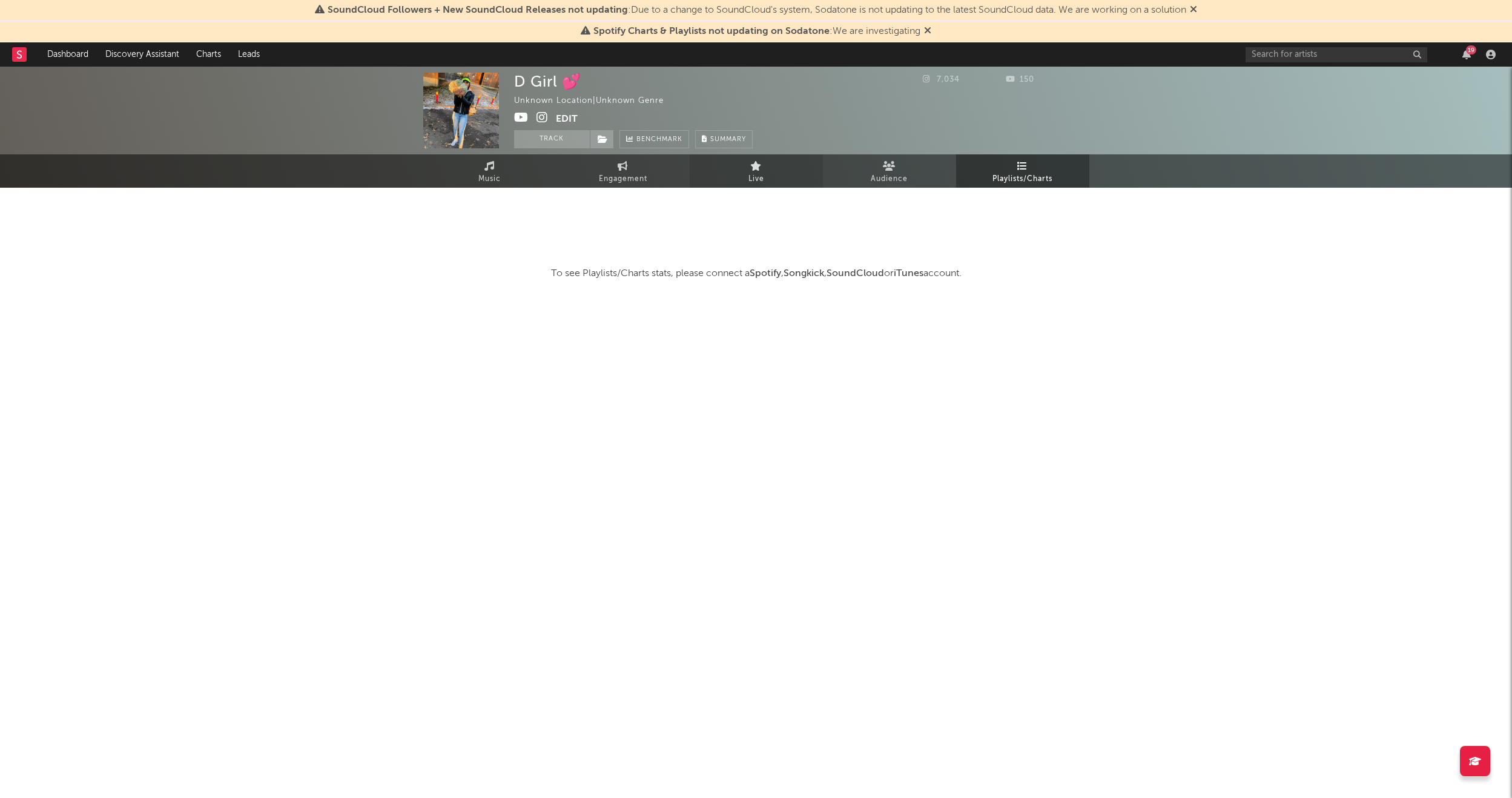
click at [754, 166] on icon at bounding box center [756, 166] width 11 height 10
